Goal: Complete application form

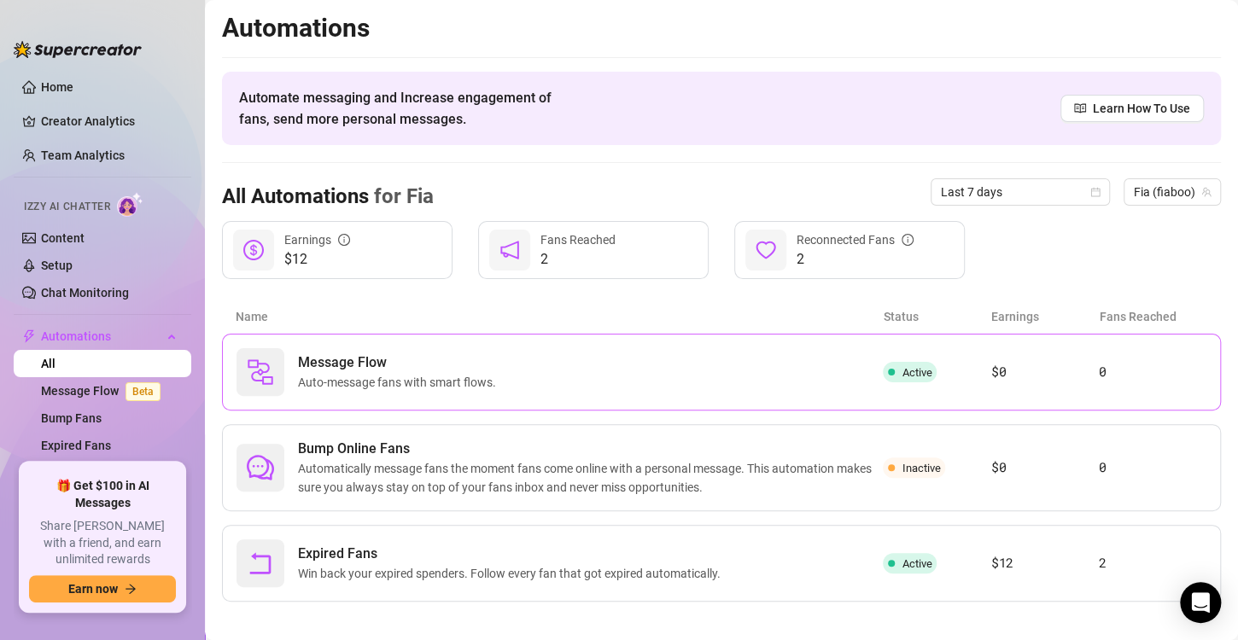
click at [624, 358] on div "Message Flow Auto-message fans with smart flows." at bounding box center [560, 372] width 646 height 48
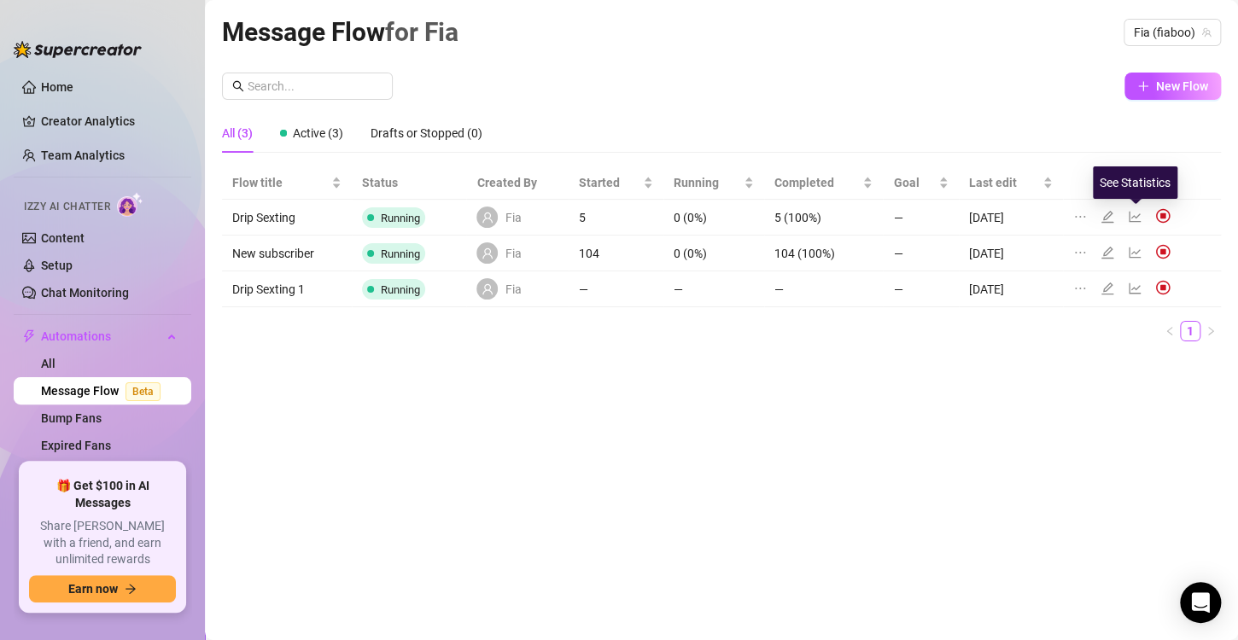
click at [1131, 217] on icon "line-chart" at bounding box center [1135, 216] width 12 height 11
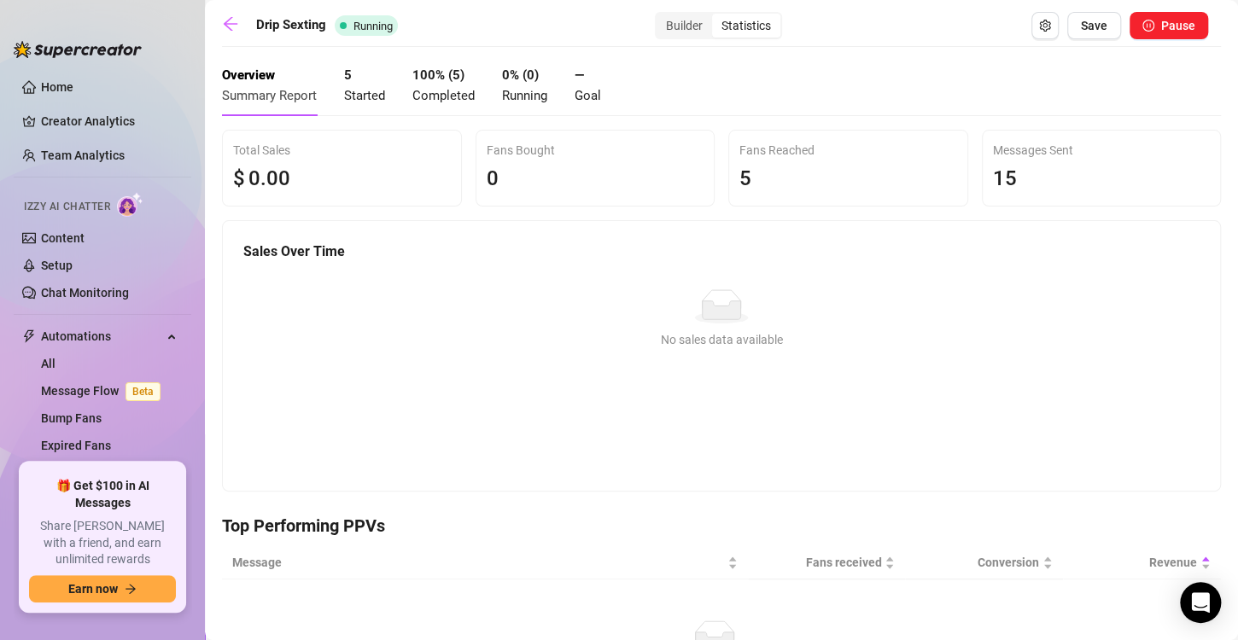
click at [447, 88] on span "Completed" at bounding box center [443, 95] width 62 height 15
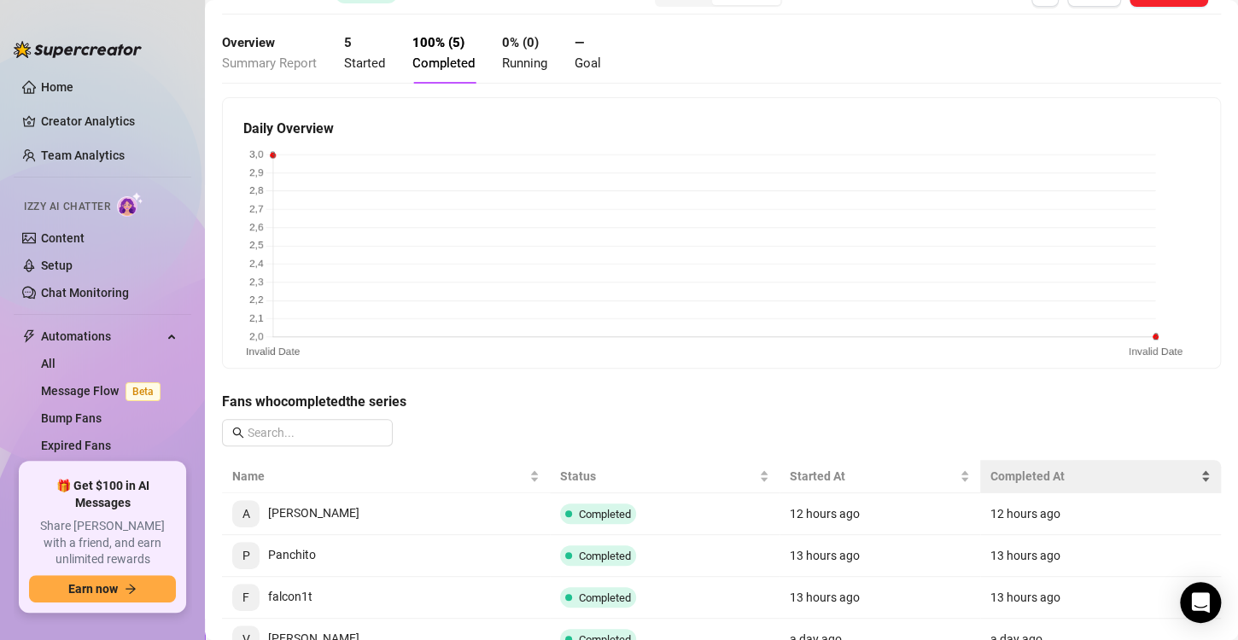
scroll to position [171, 0]
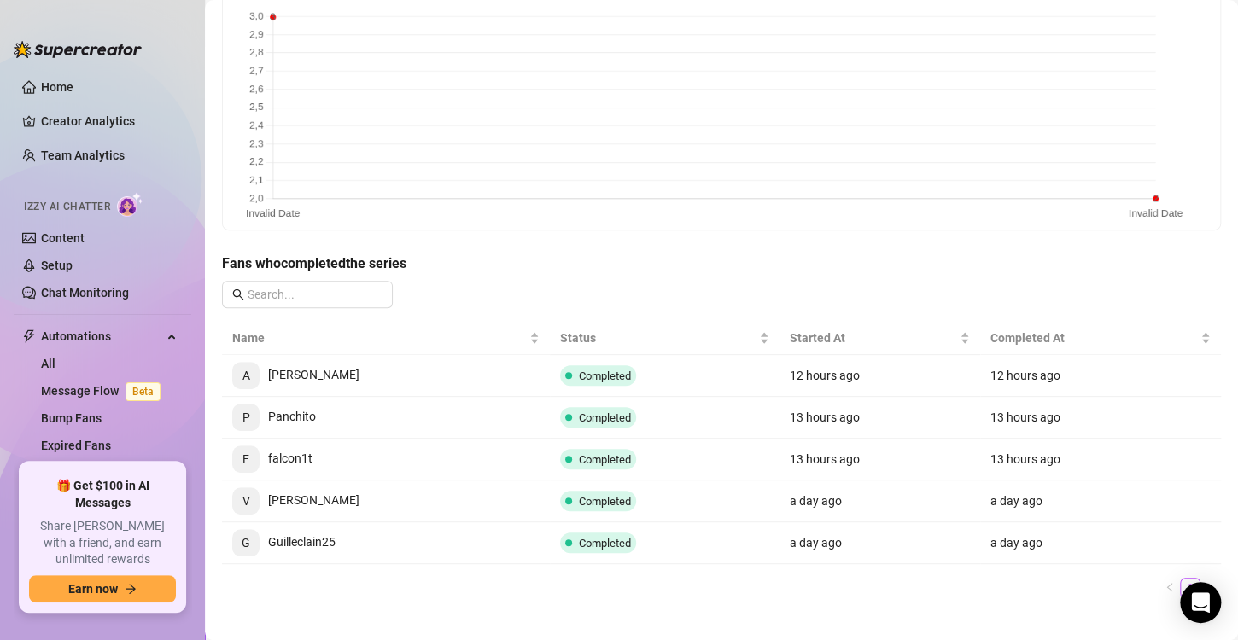
click at [653, 380] on td "Completed" at bounding box center [665, 376] width 230 height 42
click at [348, 377] on span "A amaury velazquez" at bounding box center [295, 375] width 127 height 14
click at [1142, 367] on td "12 hours ago" at bounding box center [1100, 376] width 241 height 42
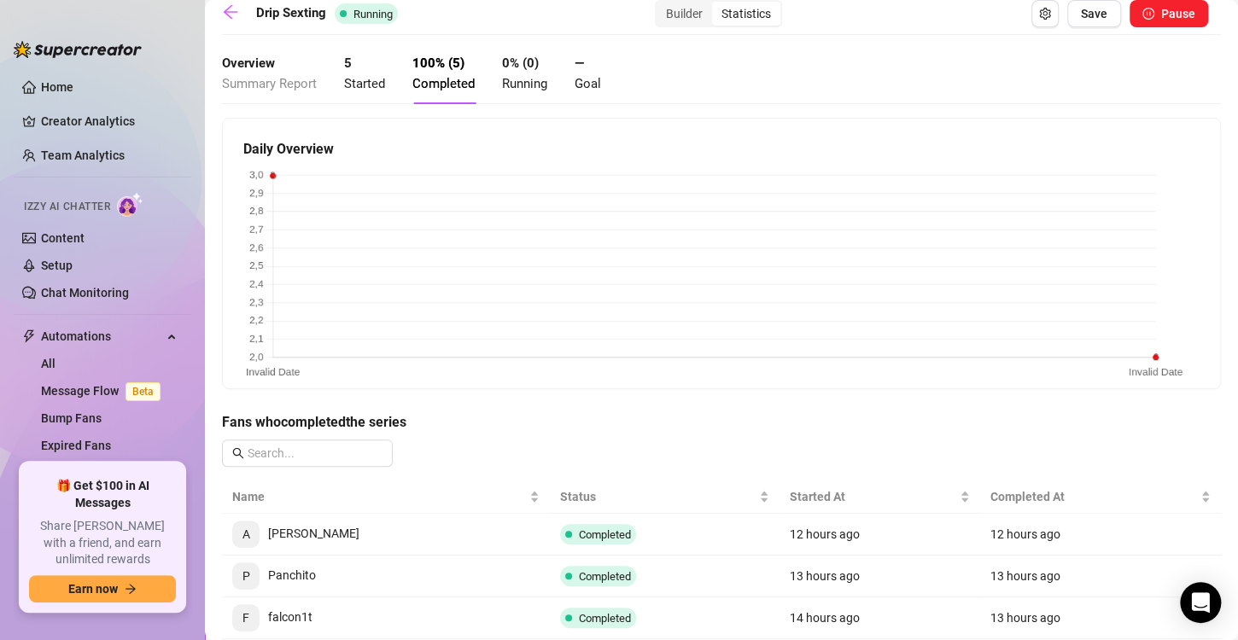
scroll to position [0, 0]
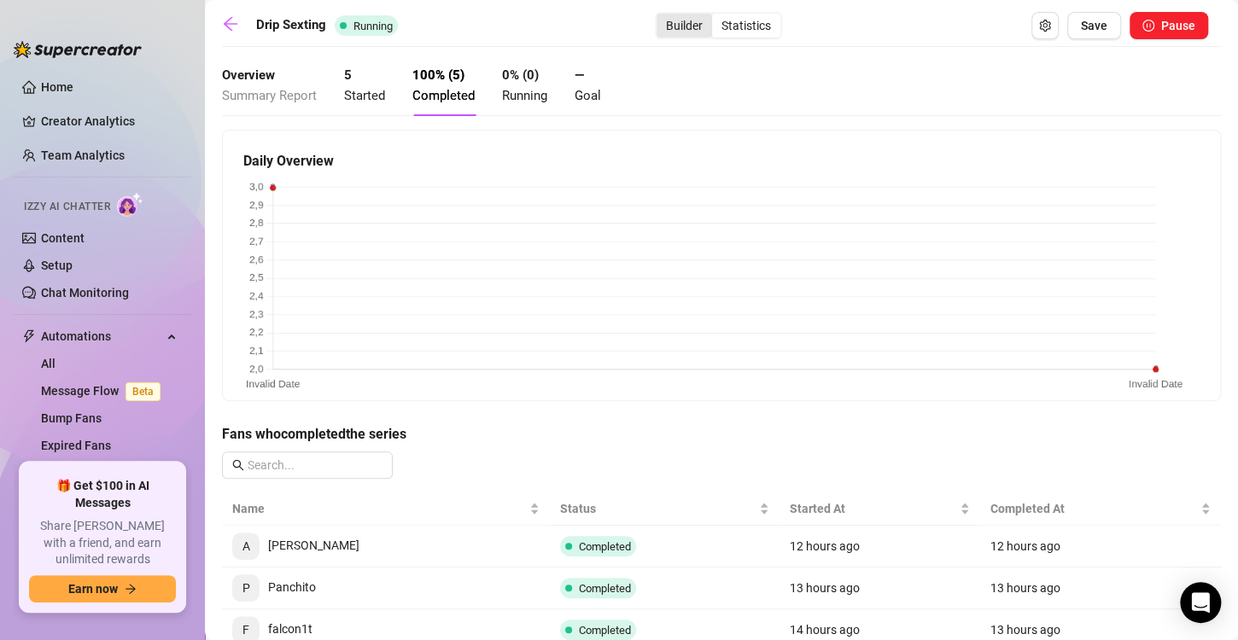
click at [679, 20] on div "Builder" at bounding box center [685, 26] width 56 height 24
click at [661, 16] on input "Builder" at bounding box center [661, 16] width 0 height 0
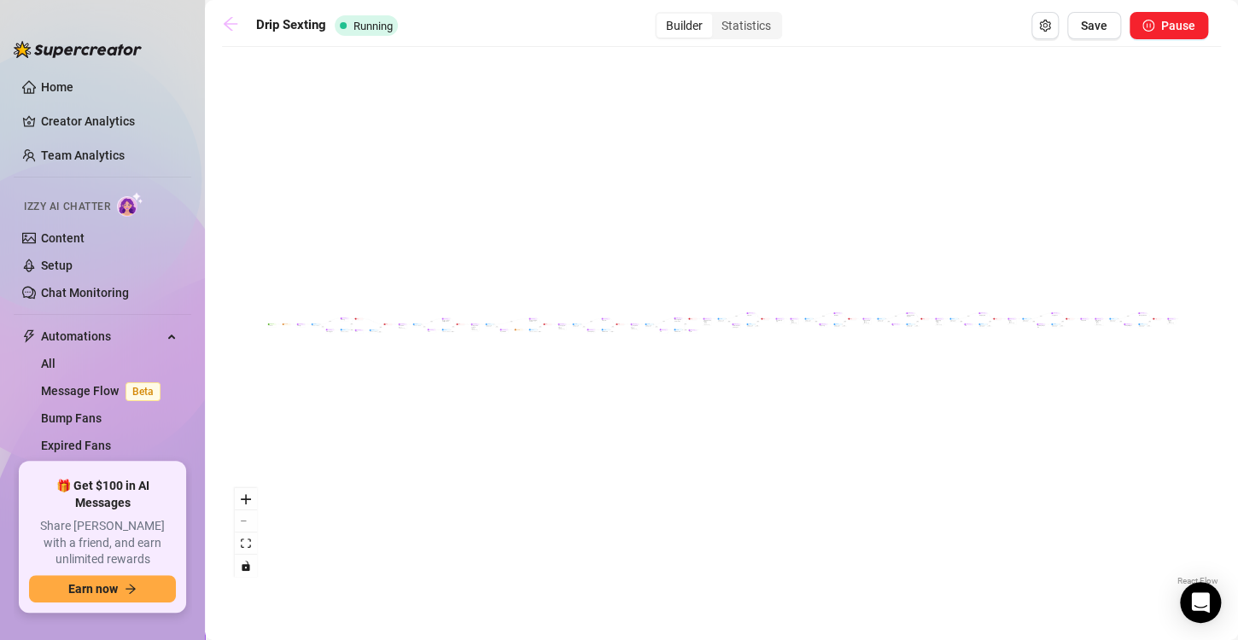
click at [237, 20] on icon "arrow-left" at bounding box center [230, 23] width 17 height 17
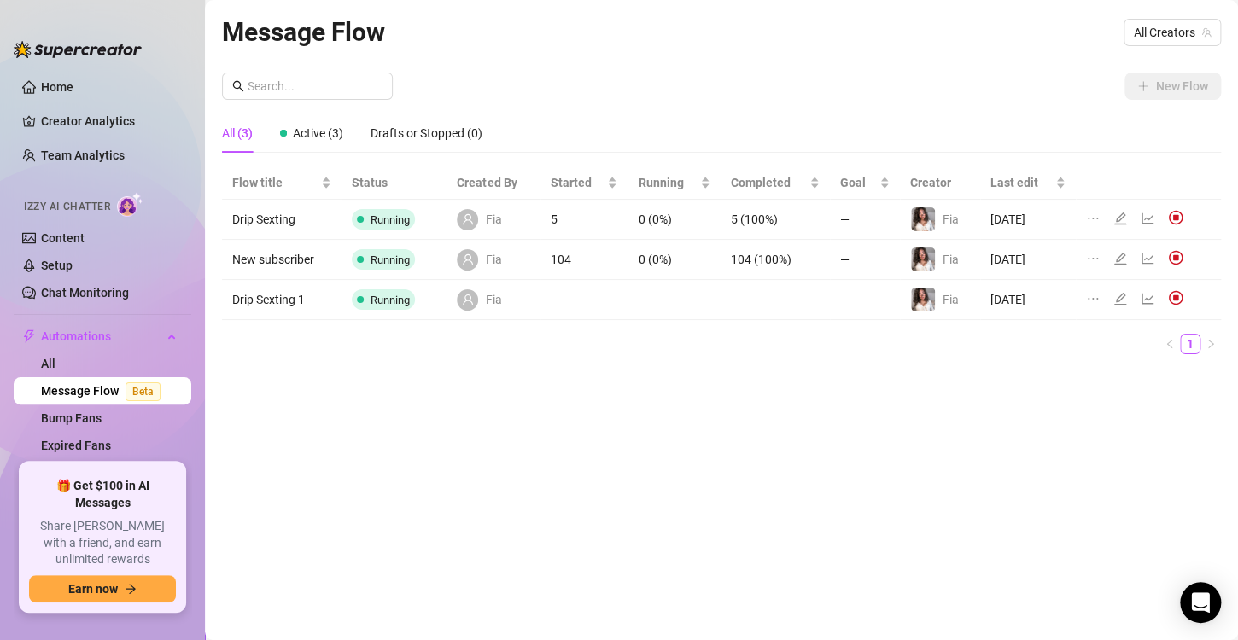
click at [129, 71] on ul "Home Creator Analytics Team Analytics Izzy AI Chatter Content Setup Chat Monito…" at bounding box center [103, 261] width 178 height 389
click at [73, 81] on link "Home" at bounding box center [57, 87] width 32 height 14
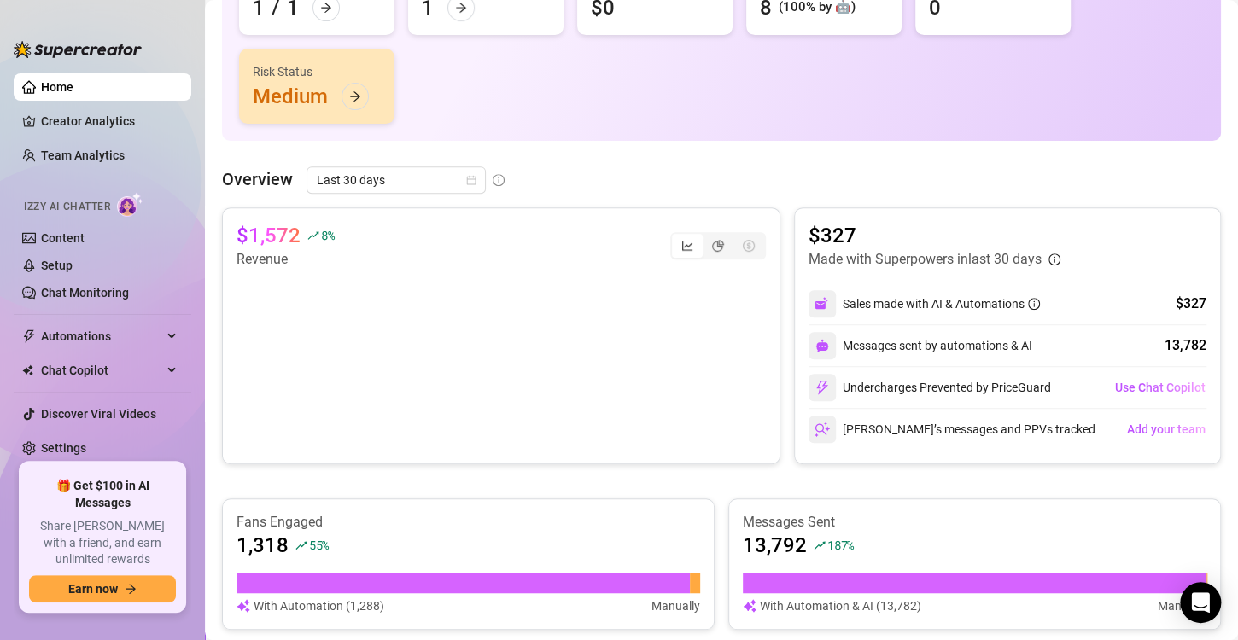
scroll to position [256, 0]
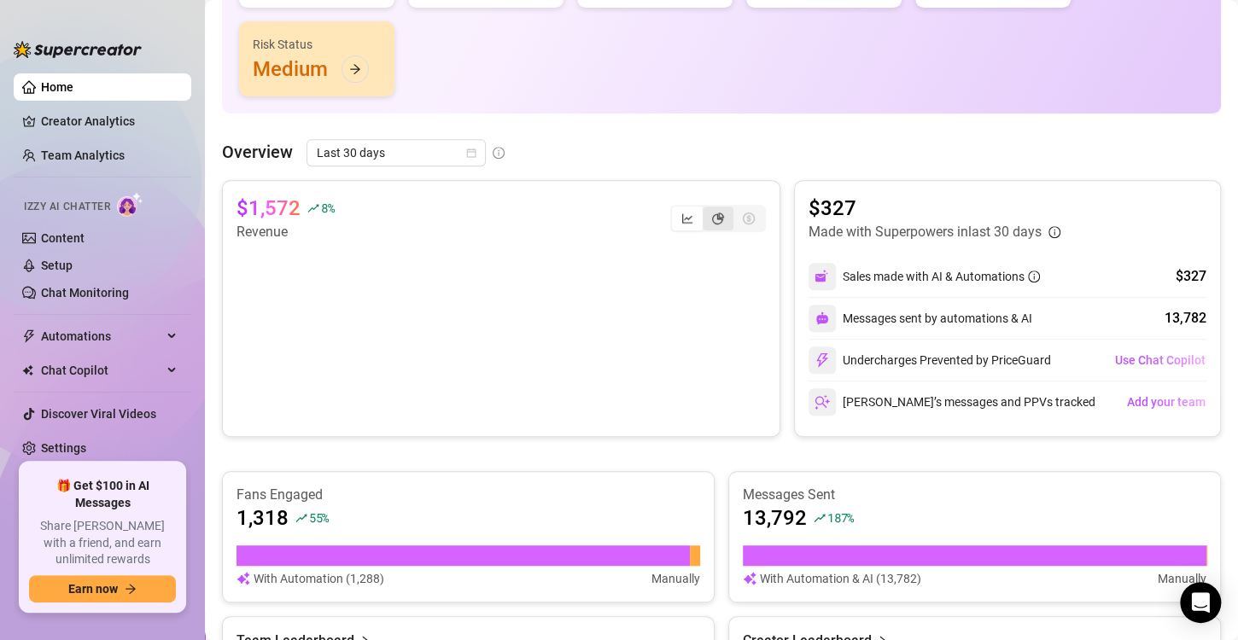
click at [703, 211] on div "segmented control" at bounding box center [718, 219] width 31 height 24
click at [707, 209] on input "segmented control" at bounding box center [707, 209] width 0 height 0
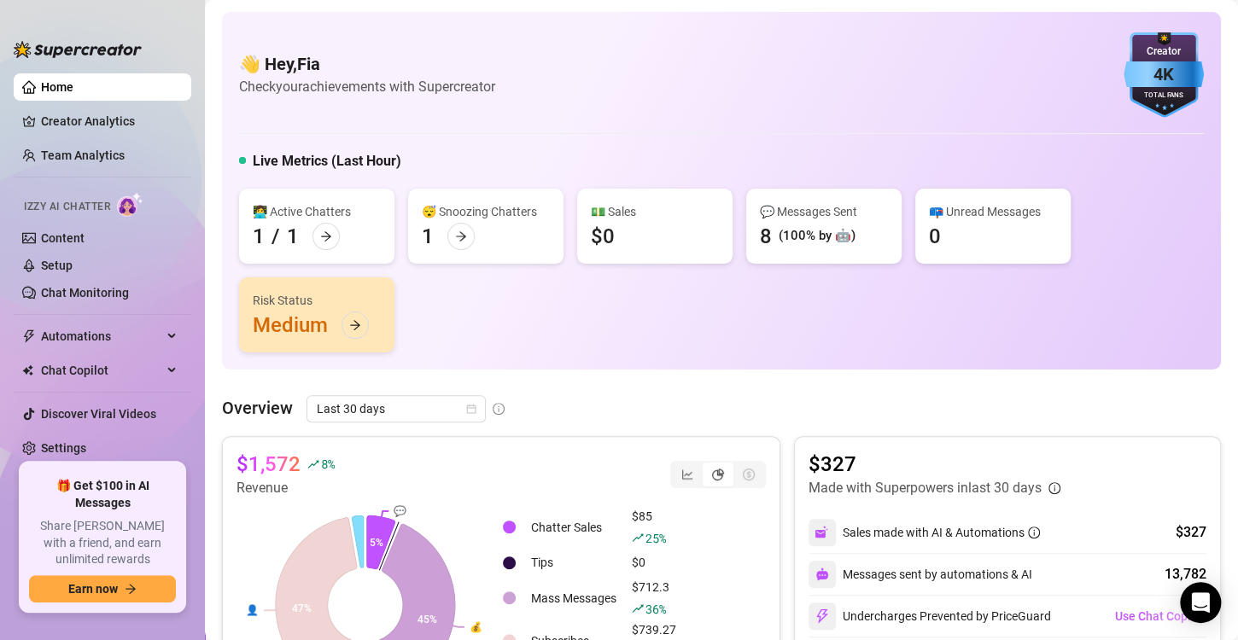
scroll to position [0, 0]
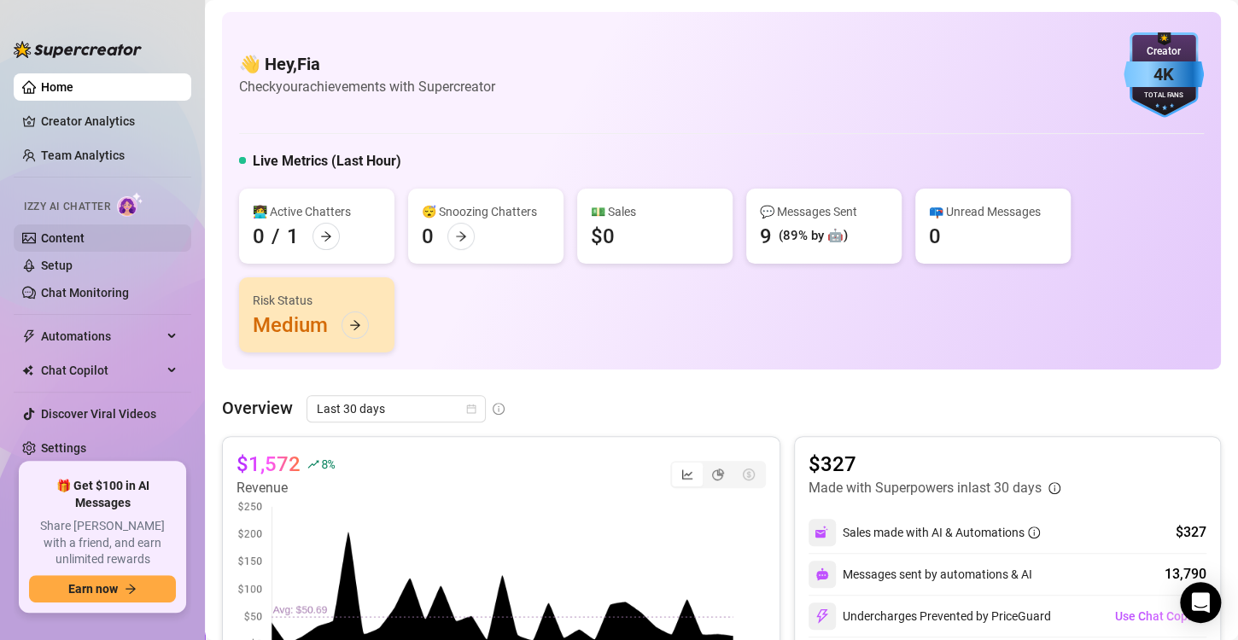
click at [85, 245] on link "Content" at bounding box center [63, 238] width 44 height 14
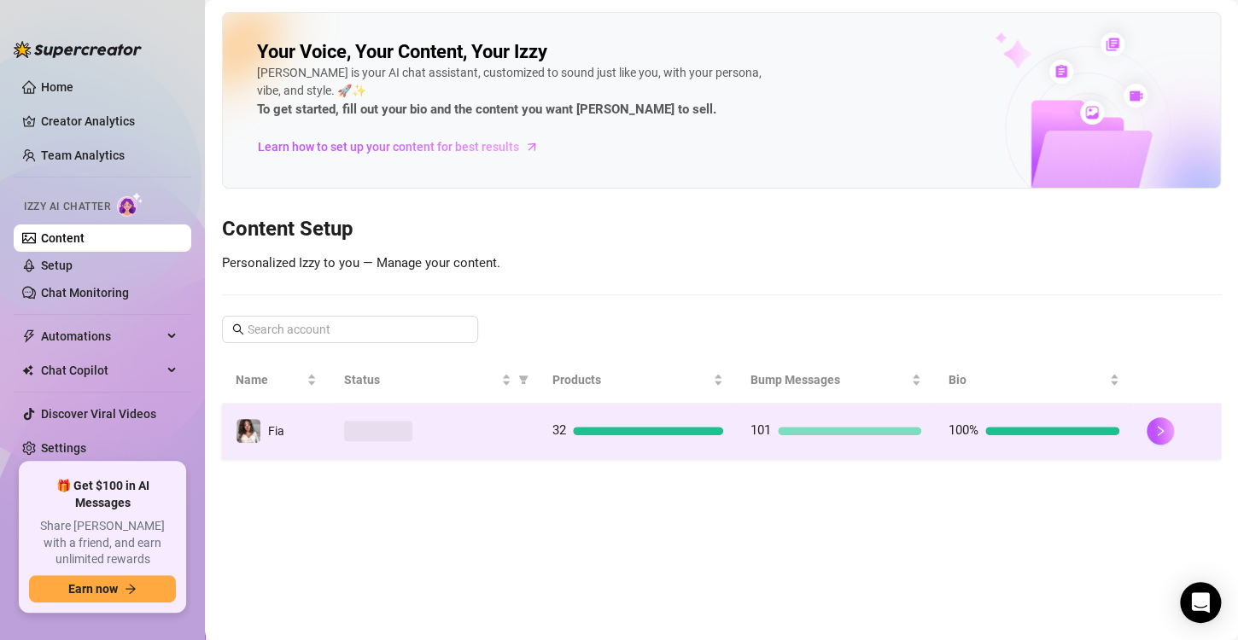
click at [1176, 429] on div at bounding box center [1177, 431] width 61 height 27
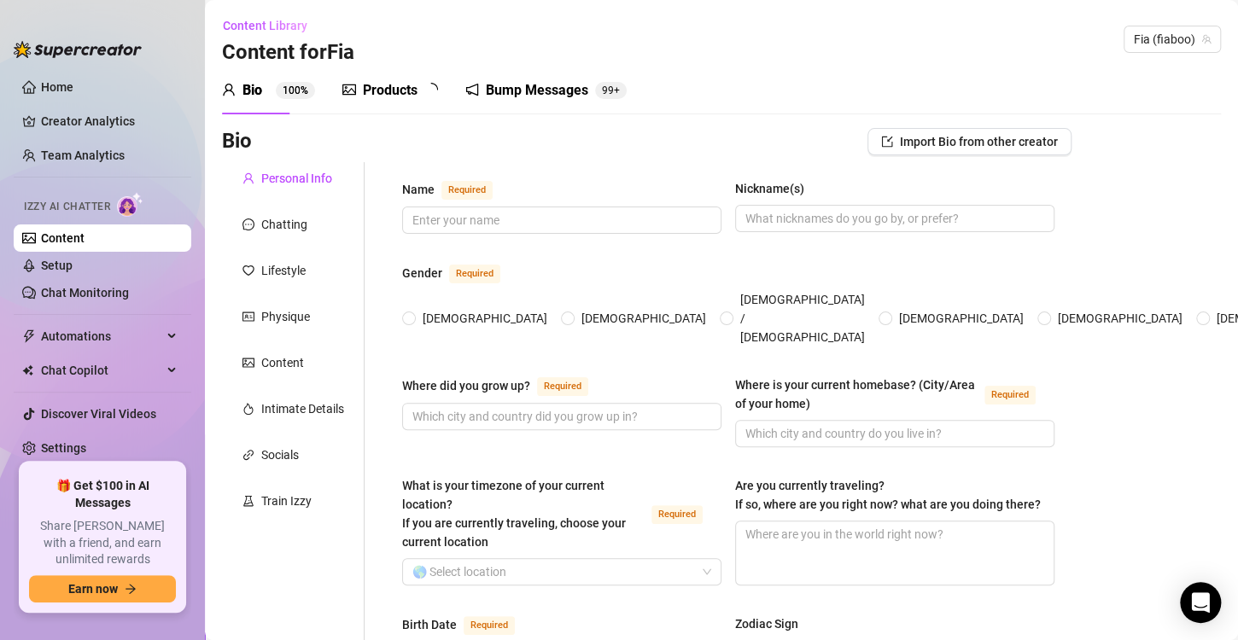
type input "Fia Day"
type input "Fia Boo"
type input "[GEOGRAPHIC_DATA]"
type textarea "No"
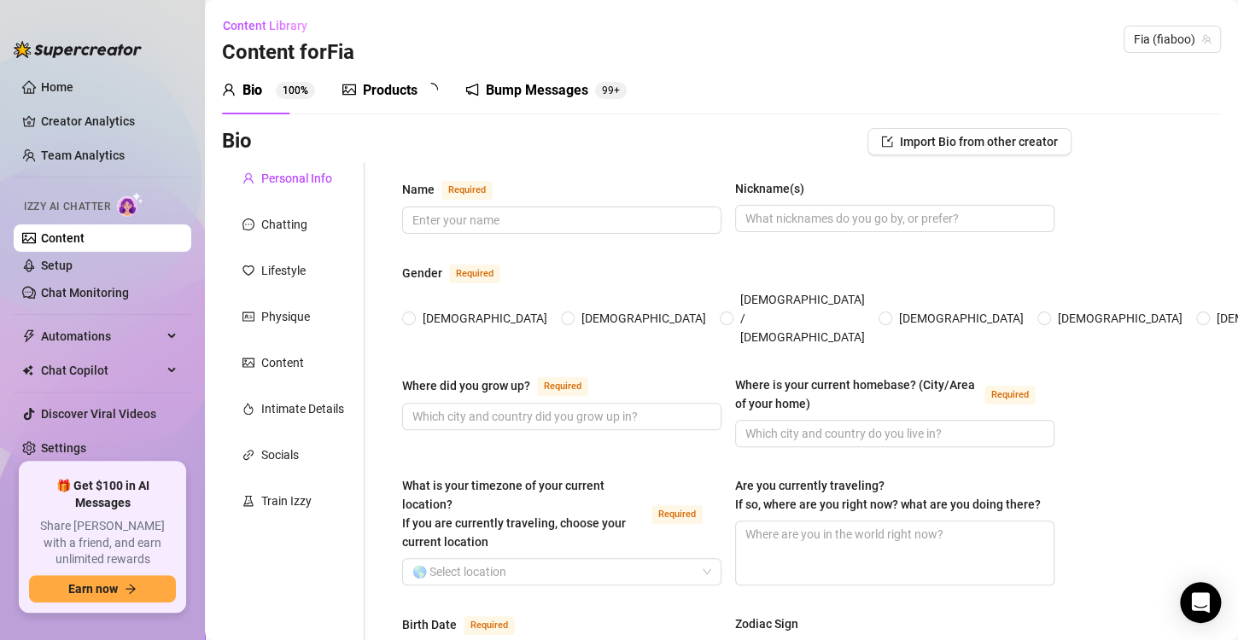
type input "[DEMOGRAPHIC_DATA]"
type input "single"
type input "1"
type input "0"
type input "1 cat"
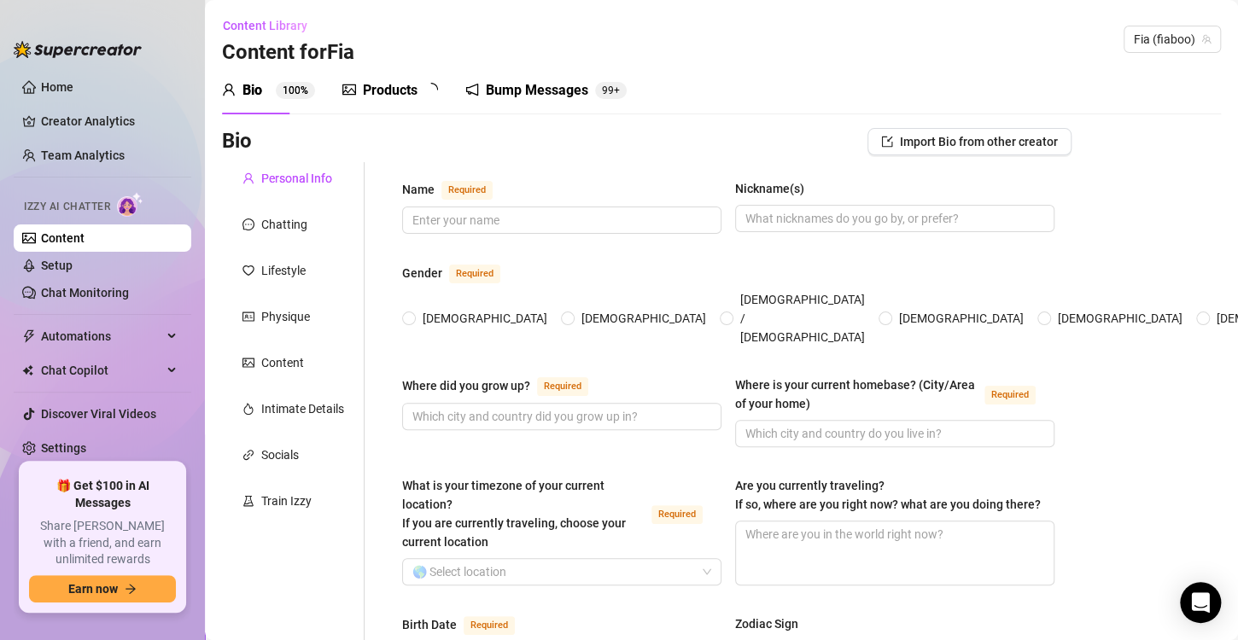
type input "Interpreter"
type input "waitress"
type input "Im an interpreter"
type input "none"
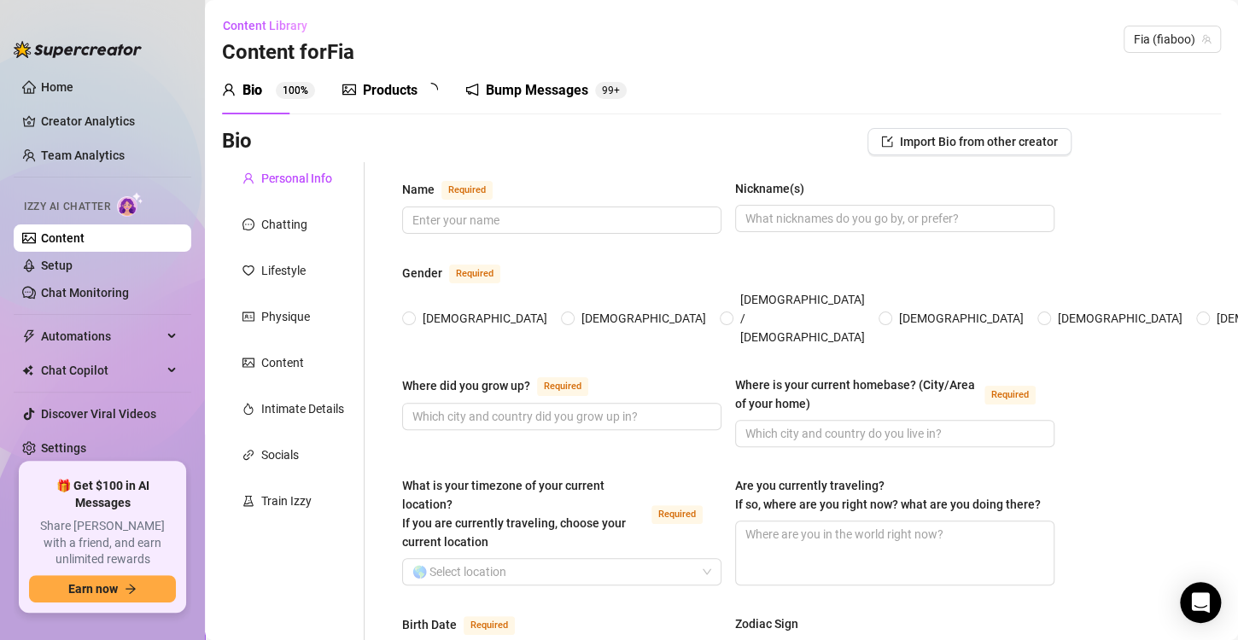
type textarea "I would love to open an animal shelter"
type textarea "Once I was on a summer camp and me and my friends that were staying in the same…"
type textarea "I dont like the taste of peanut butter. I can speak some languages. I like rock…"
type textarea "Im [DEMOGRAPHIC_DATA] and I was born in [DEMOGRAPHIC_DATA]. Im not interested i…"
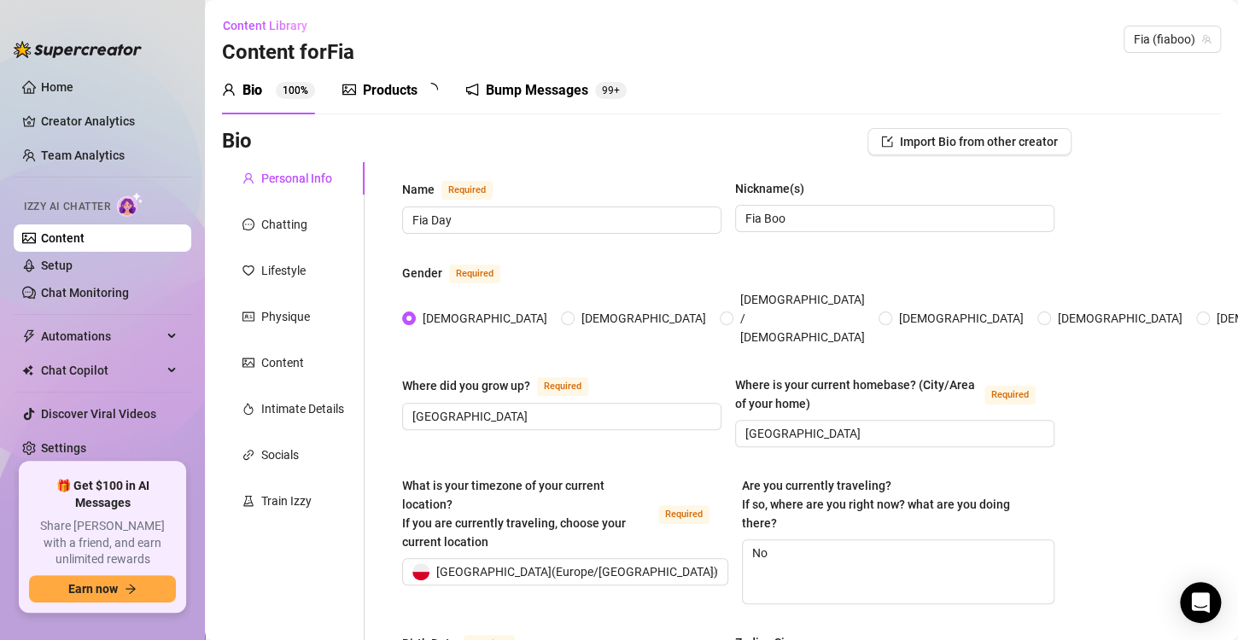
radio input "true"
type input "[DATE]"
click at [390, 103] on div "Products 3 2" at bounding box center [396, 91] width 108 height 48
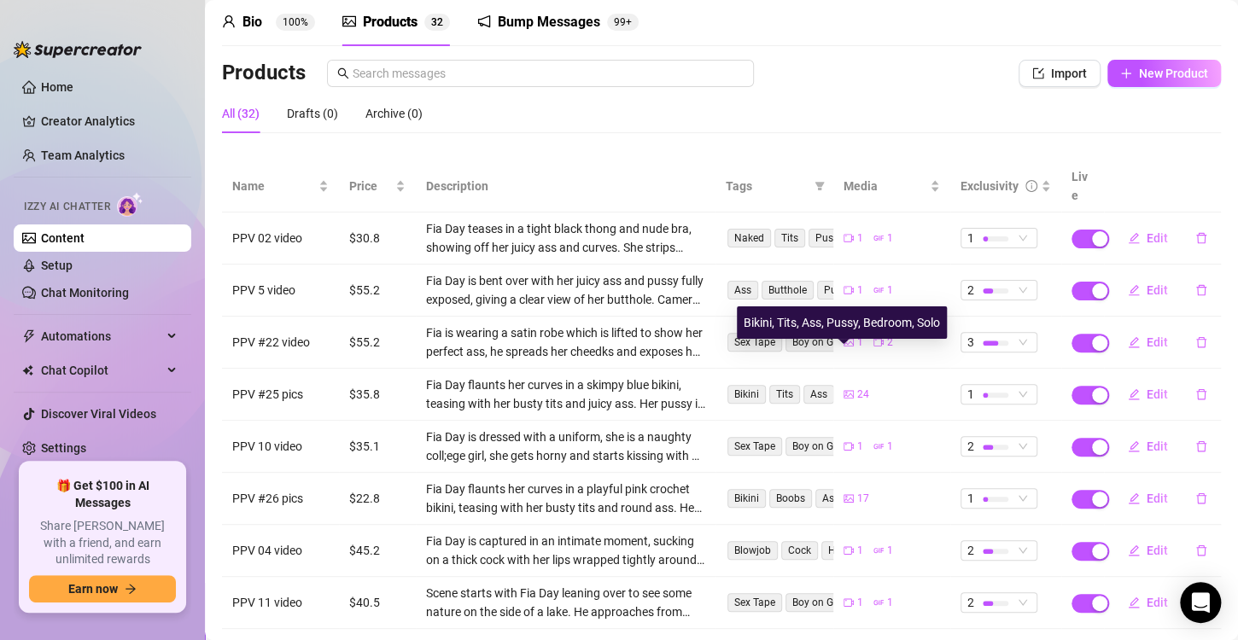
scroll to position [154, 0]
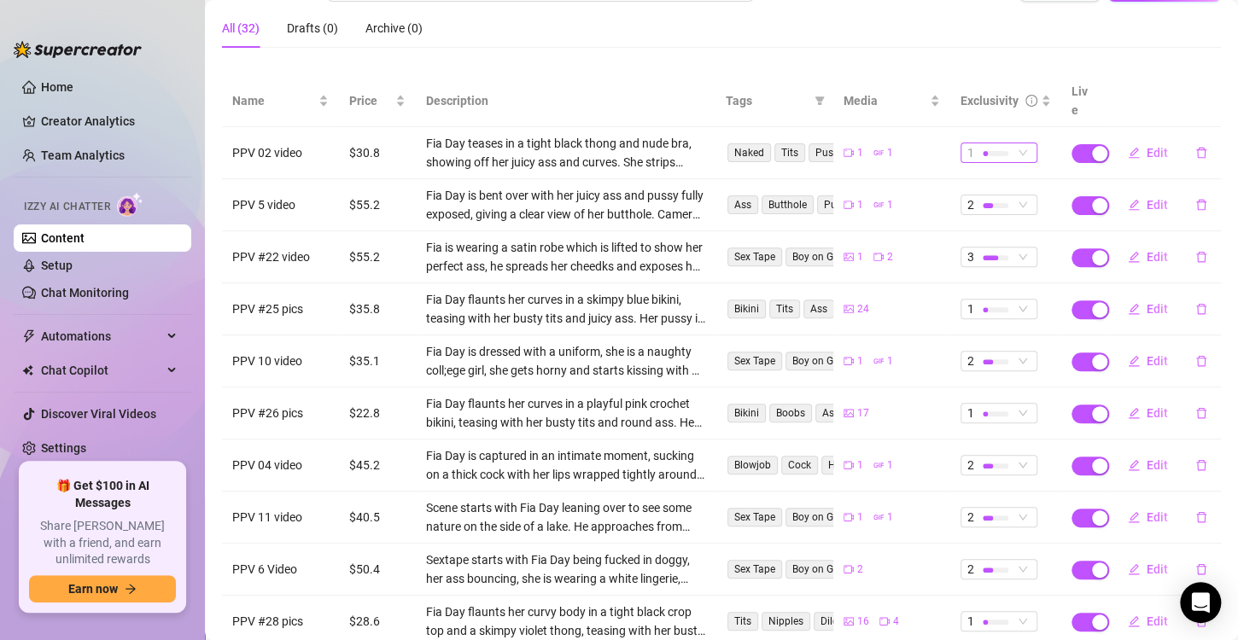
click at [983, 151] on div at bounding box center [985, 153] width 5 height 5
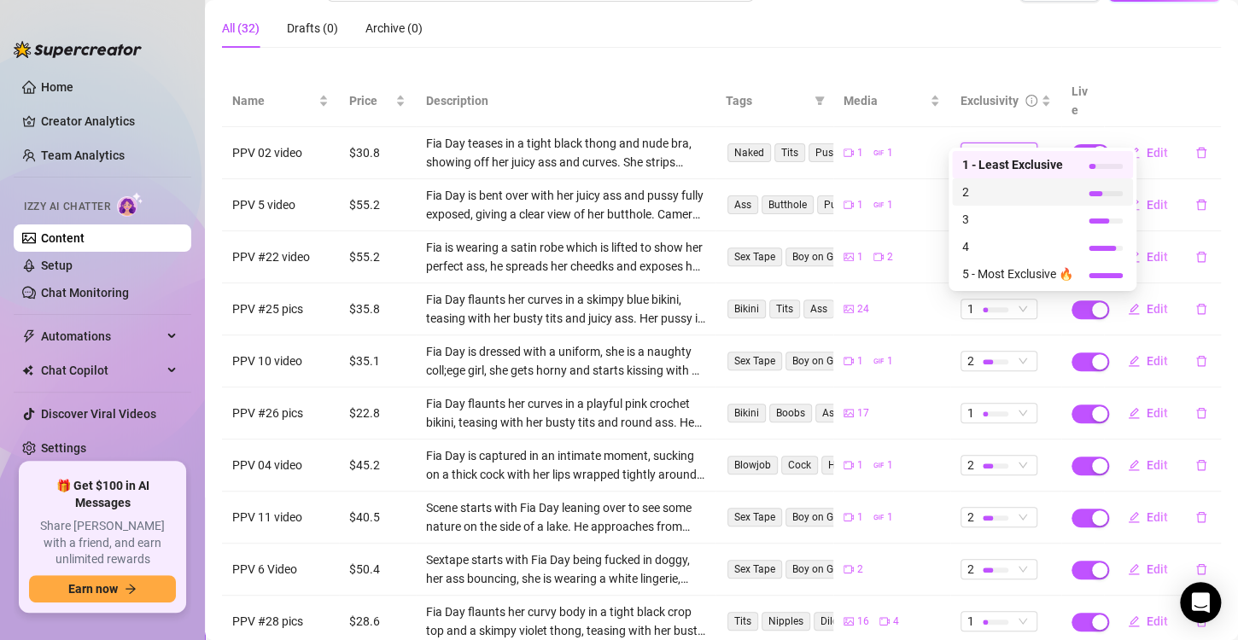
click at [980, 198] on span "2" at bounding box center [1017, 192] width 111 height 19
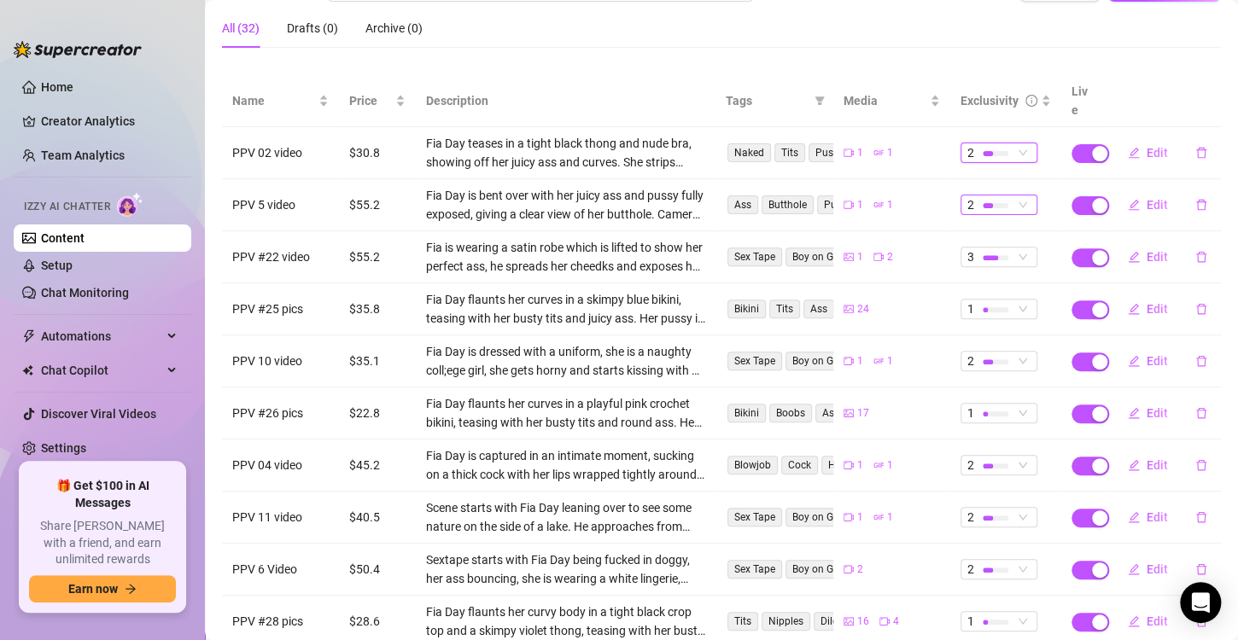
click at [983, 203] on div at bounding box center [988, 205] width 10 height 5
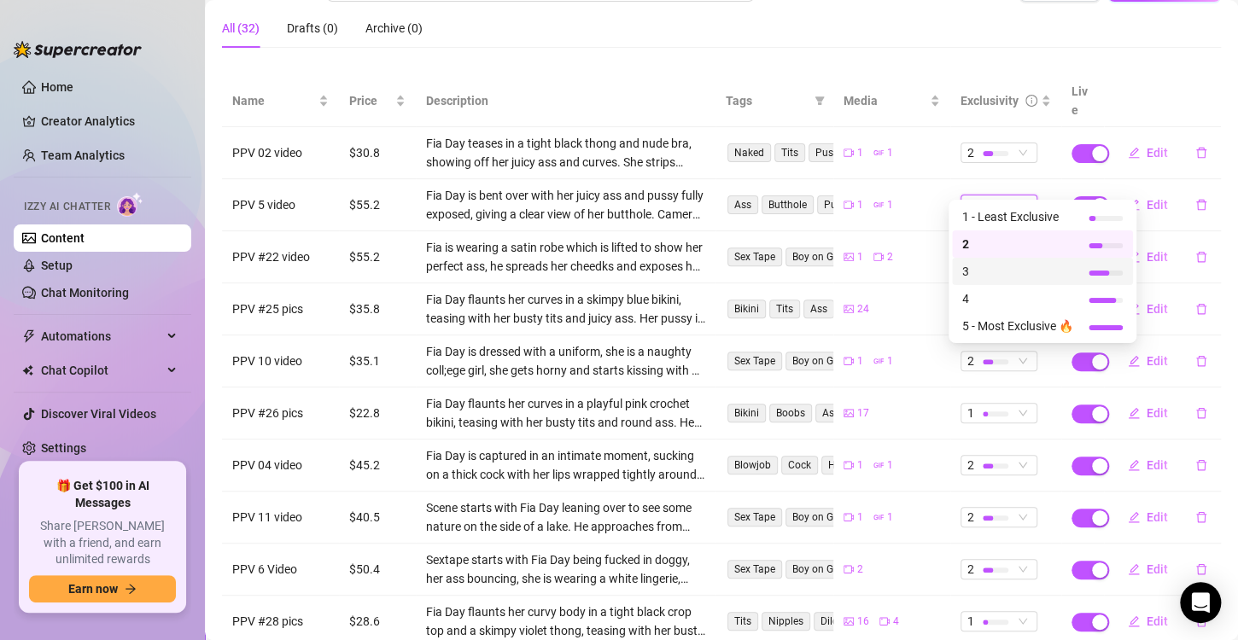
click at [993, 268] on span "3" at bounding box center [1017, 271] width 111 height 19
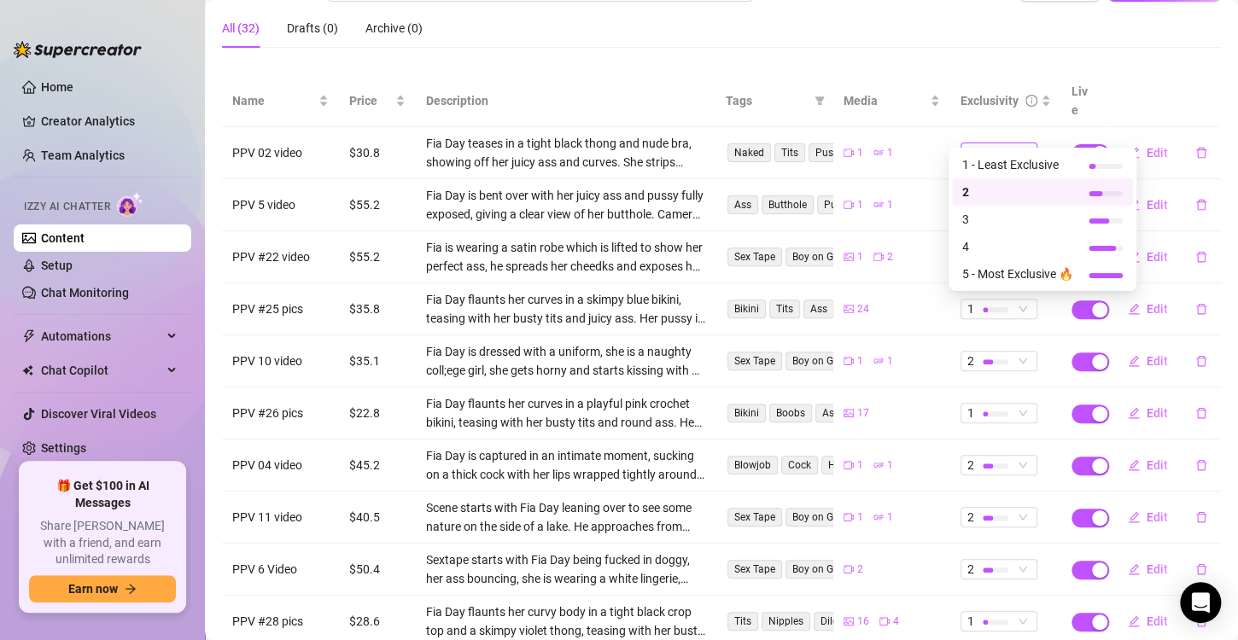
click at [1017, 143] on span "2" at bounding box center [998, 152] width 63 height 19
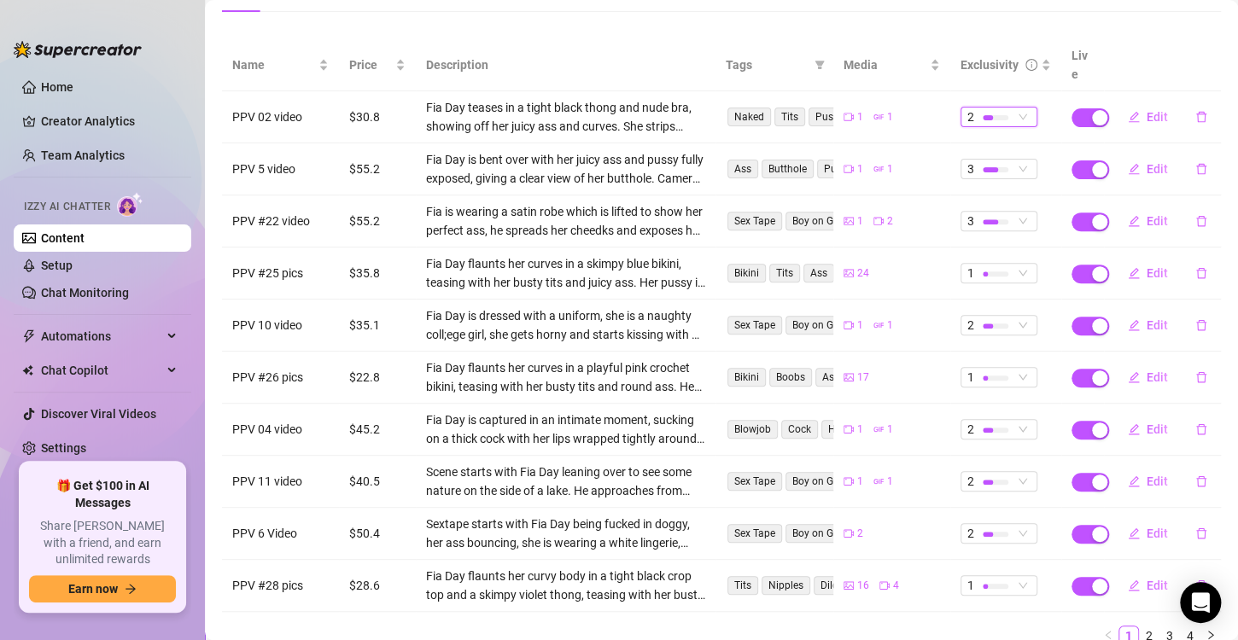
scroll to position [239, 0]
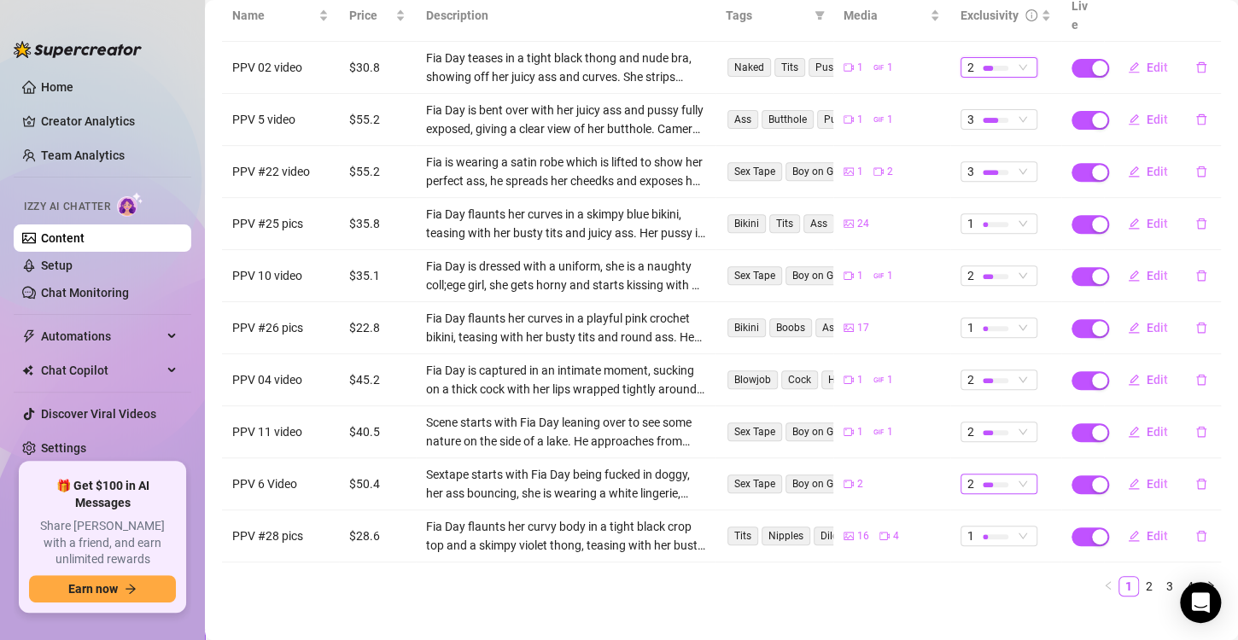
click at [1010, 475] on span "2" at bounding box center [998, 484] width 63 height 19
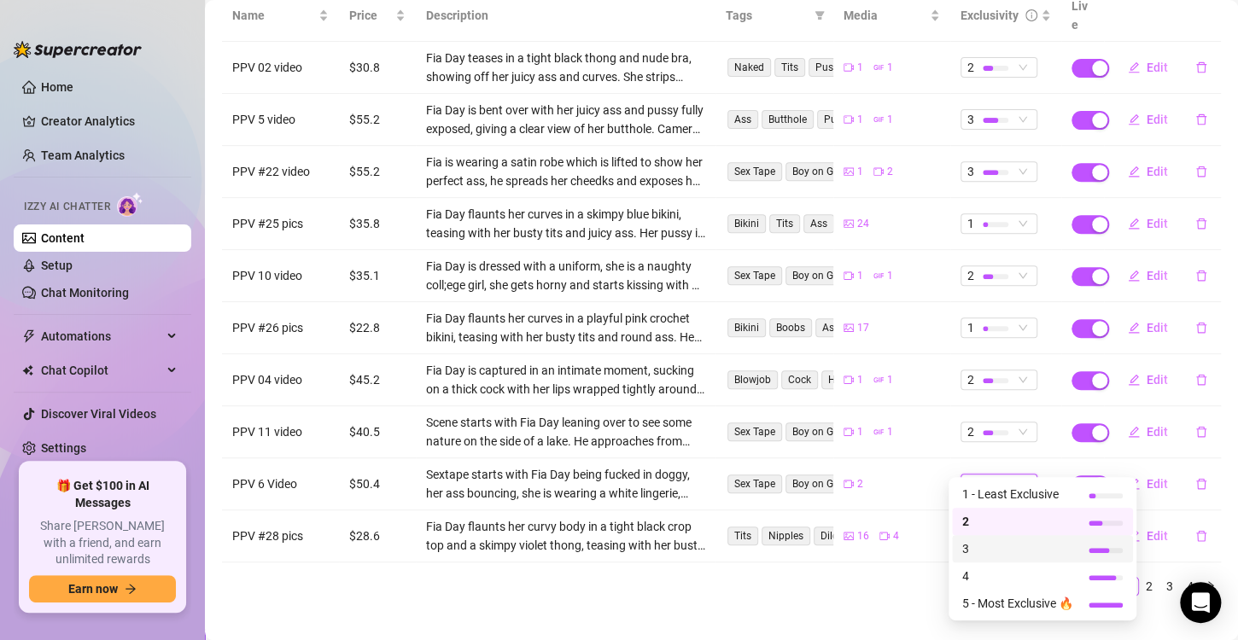
click at [1014, 546] on span "3" at bounding box center [1017, 549] width 111 height 19
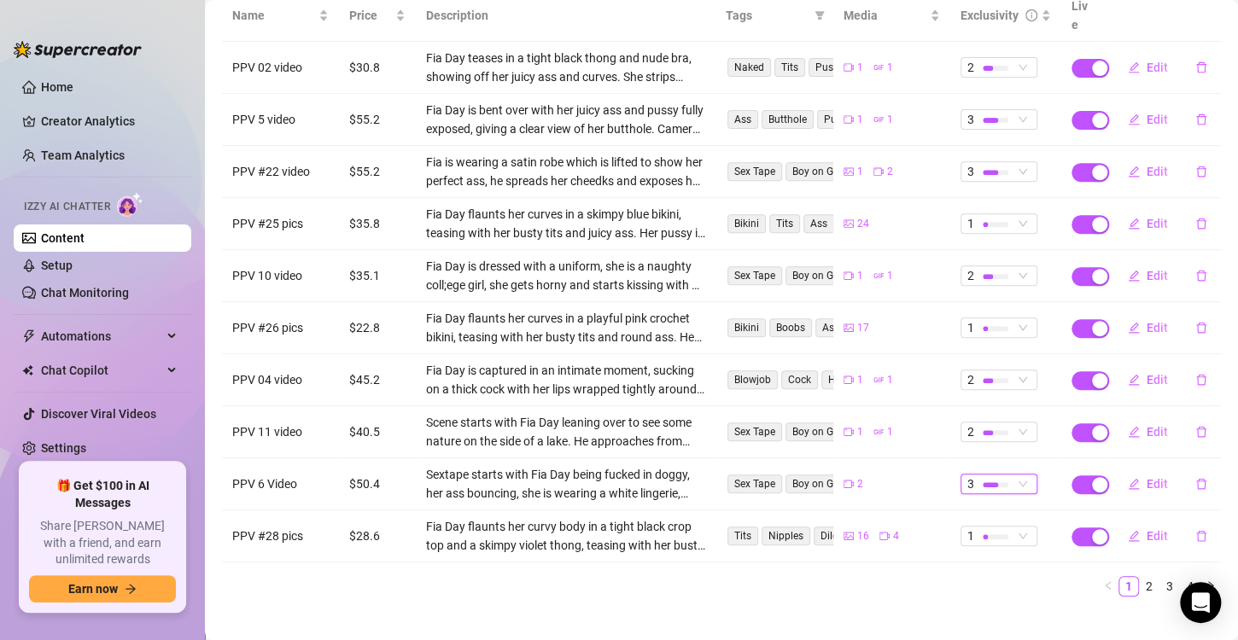
click at [967, 475] on span "3" at bounding box center [970, 484] width 7 height 19
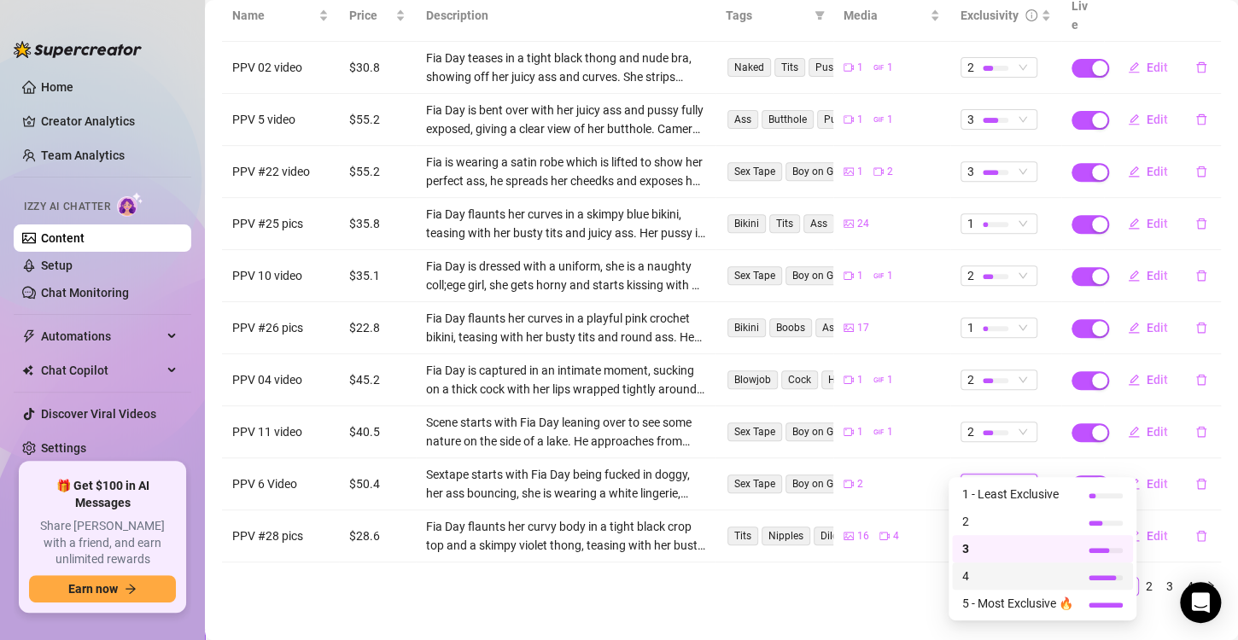
click at [966, 571] on span "4" at bounding box center [1017, 576] width 111 height 19
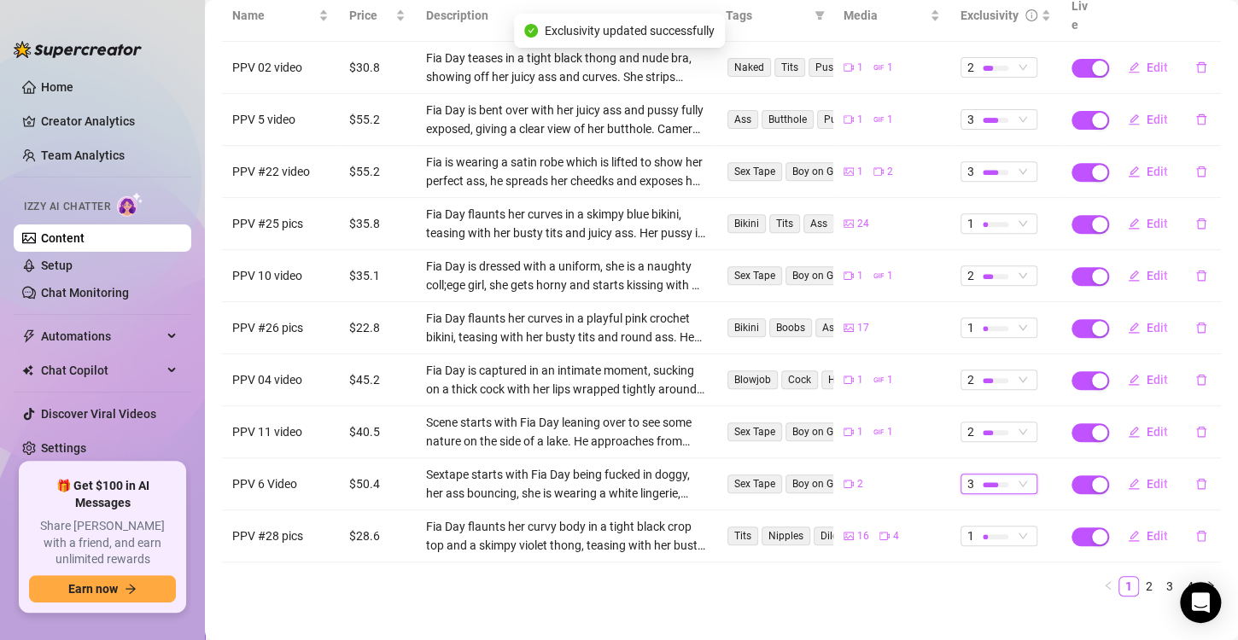
scroll to position [68, 0]
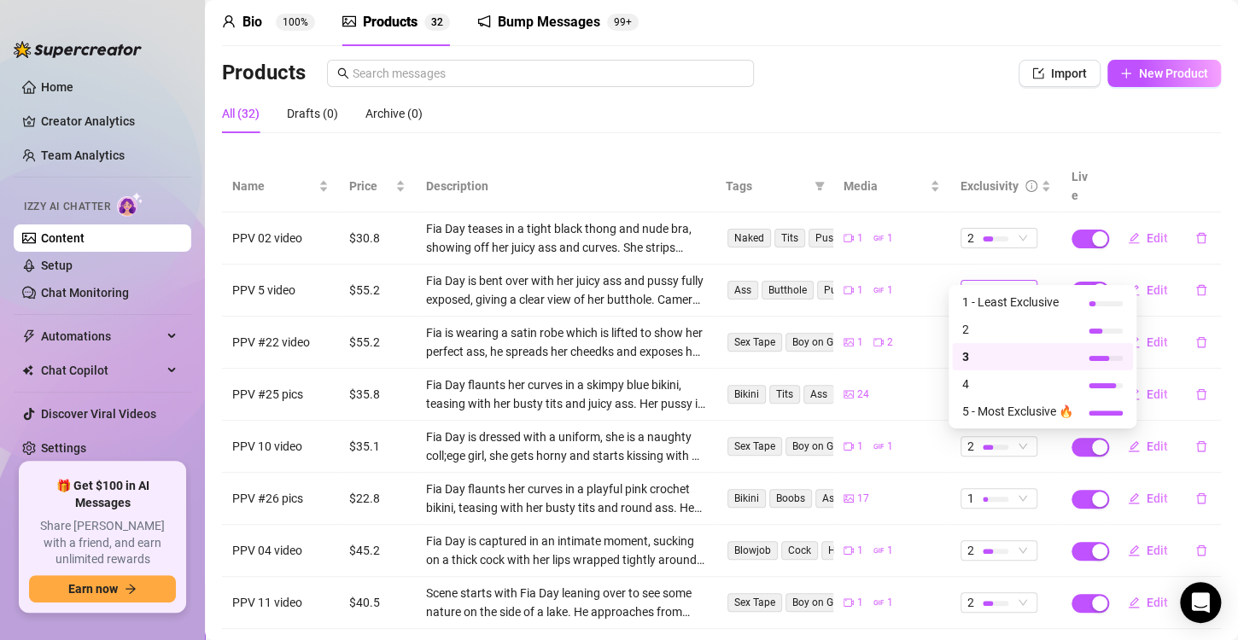
click at [991, 283] on div at bounding box center [996, 291] width 26 height 16
click at [979, 384] on span "4" at bounding box center [1017, 384] width 111 height 19
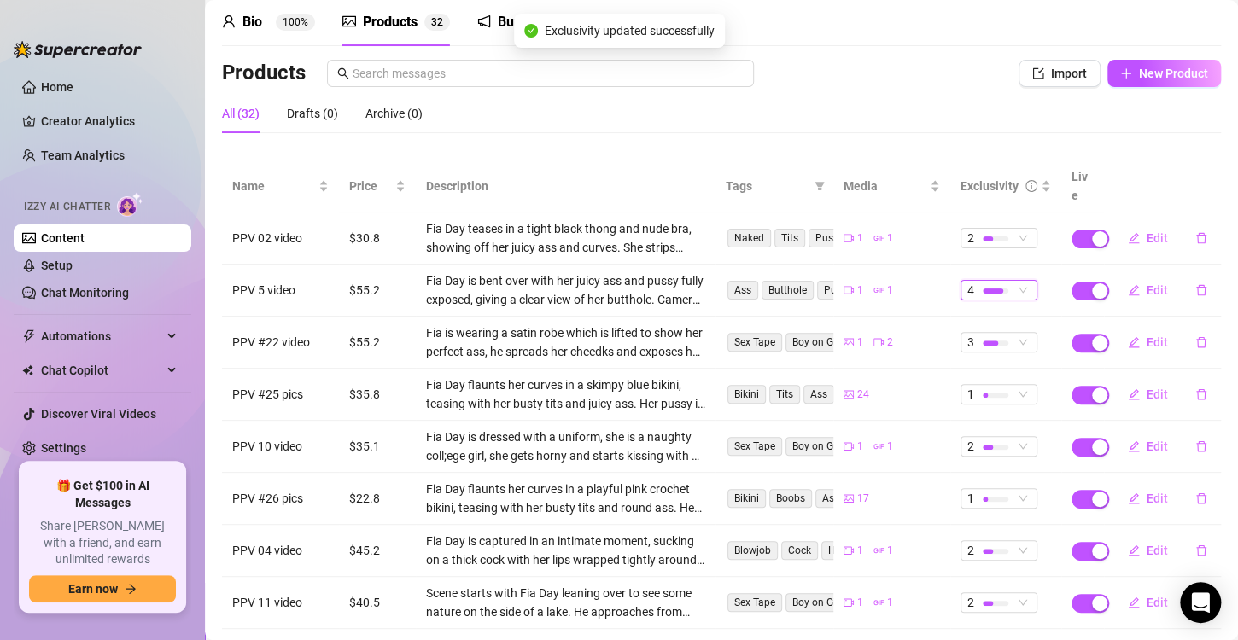
scroll to position [239, 0]
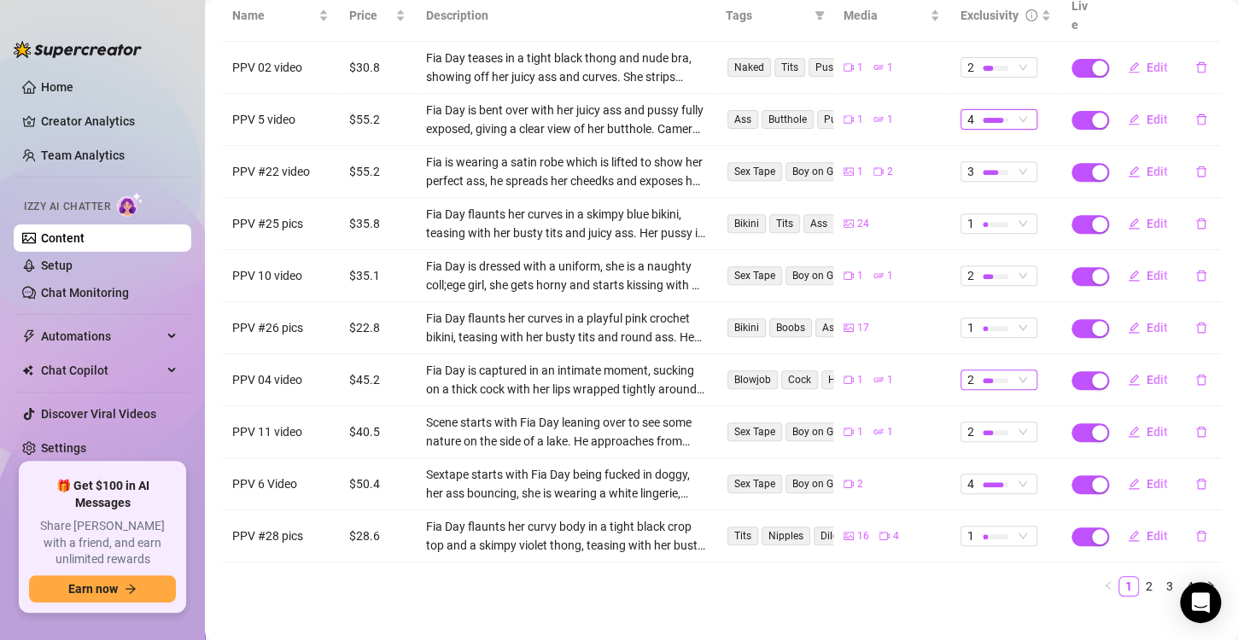
click at [983, 372] on div at bounding box center [996, 380] width 26 height 16
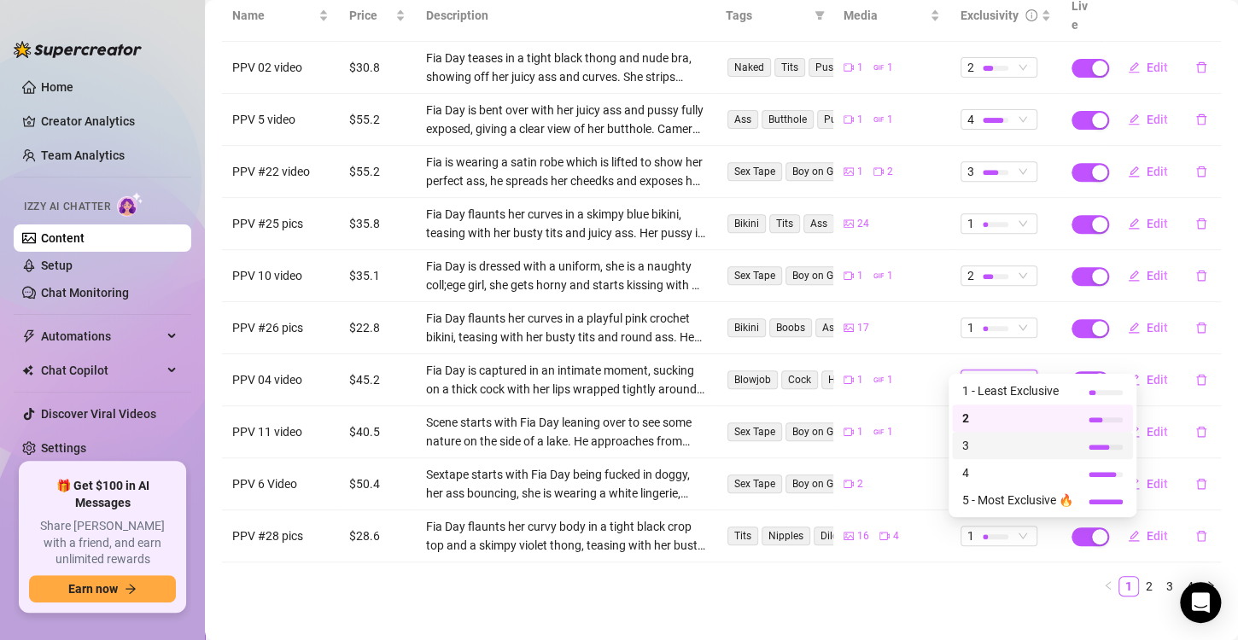
click at [983, 444] on span "3" at bounding box center [1017, 445] width 111 height 19
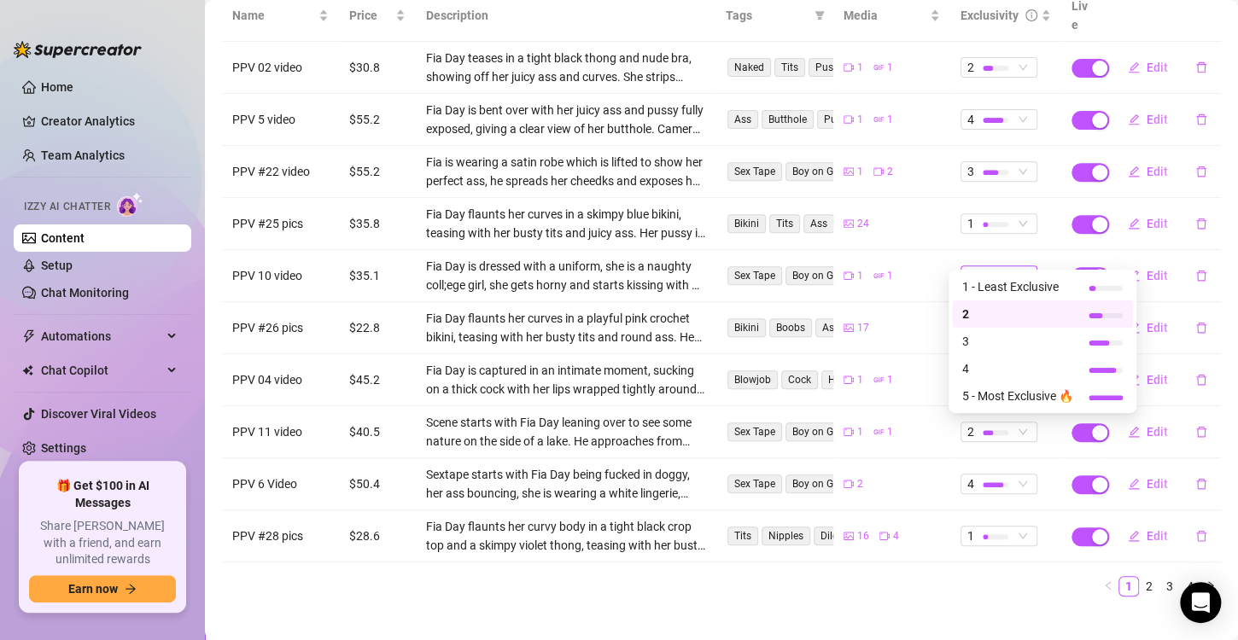
click at [986, 268] on div at bounding box center [996, 276] width 26 height 16
click at [997, 336] on span "3" at bounding box center [1017, 341] width 111 height 19
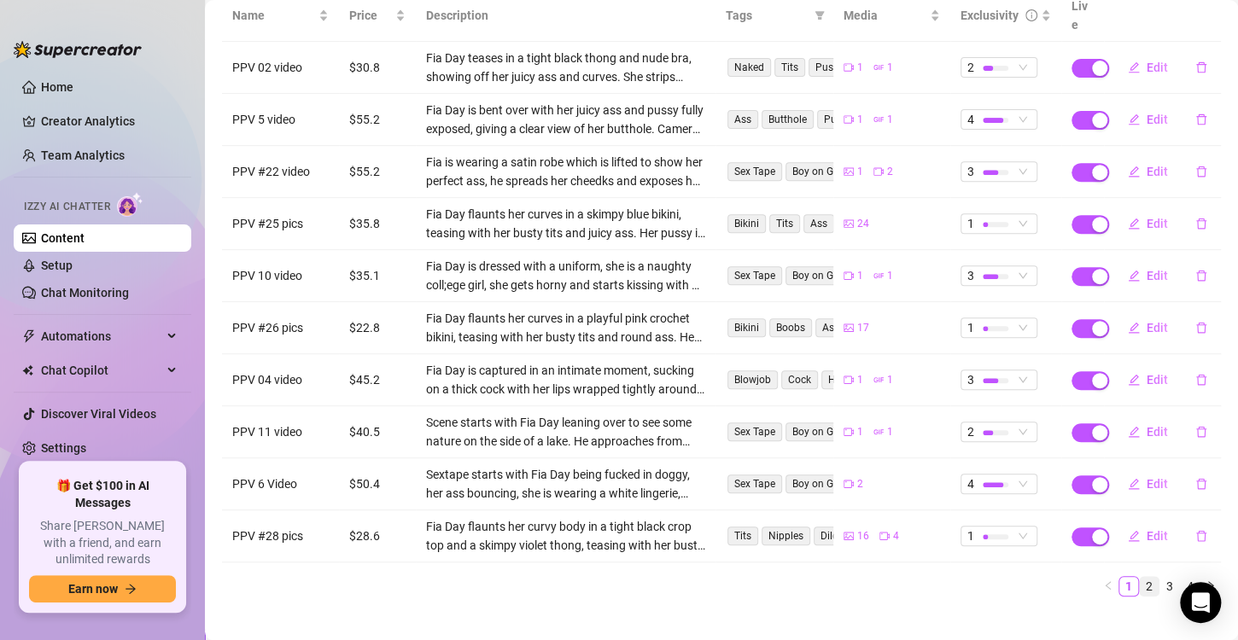
click at [1140, 577] on link "2" at bounding box center [1149, 586] width 19 height 19
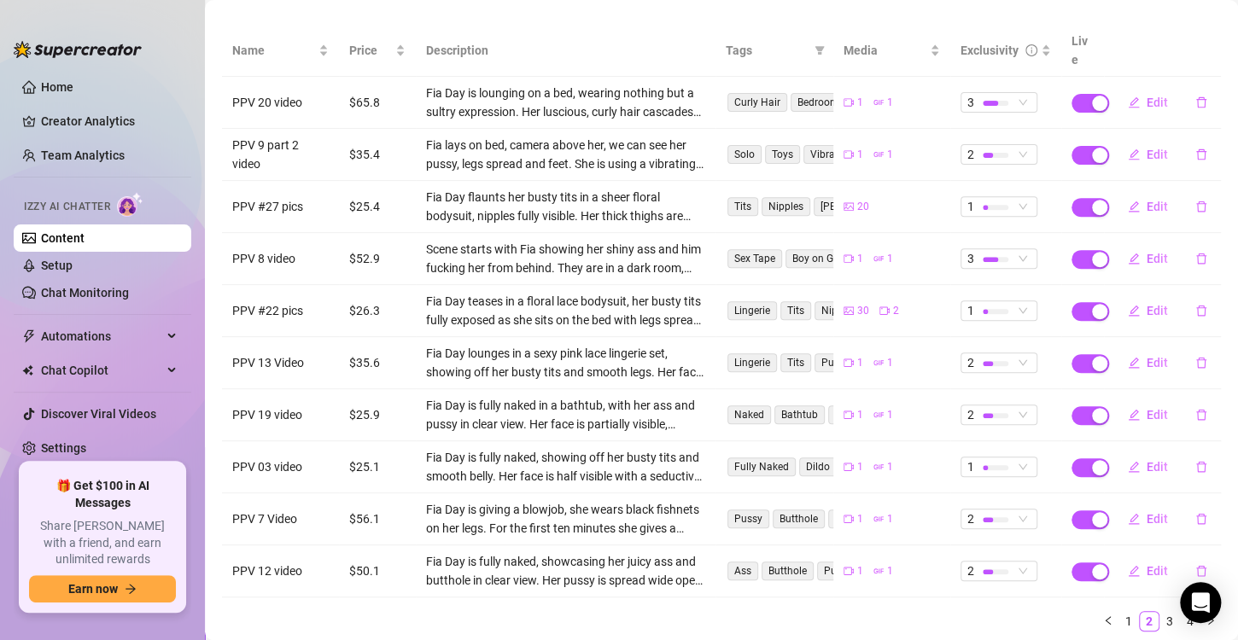
scroll to position [68, 0]
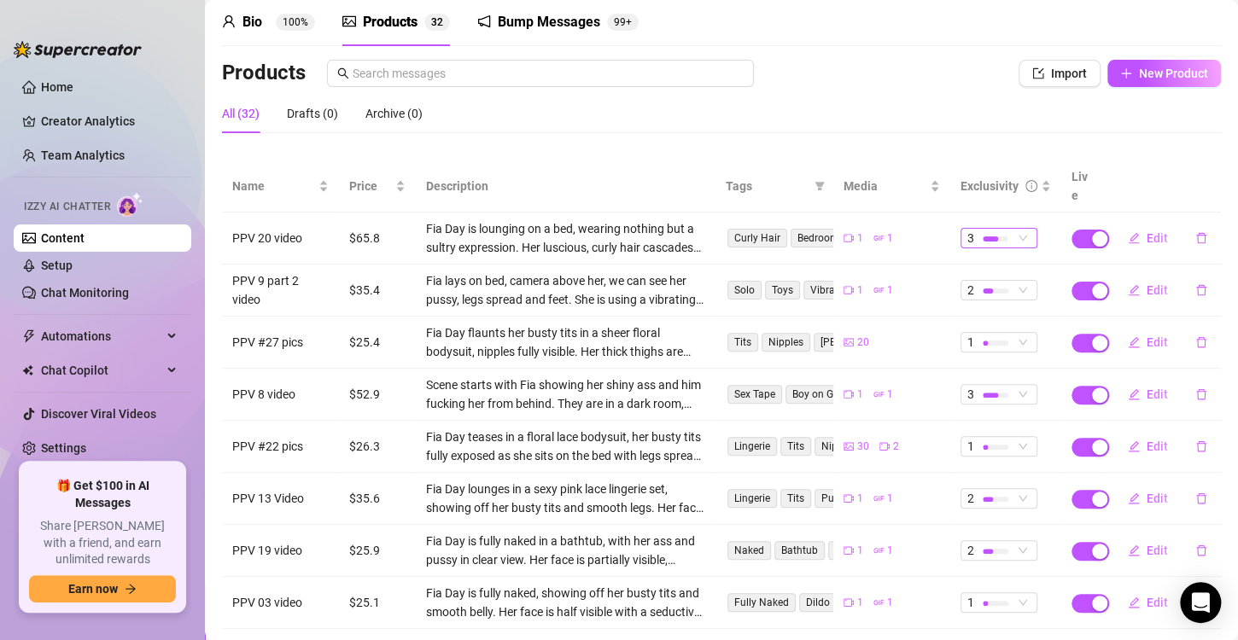
click at [983, 237] on div at bounding box center [990, 239] width 15 height 5
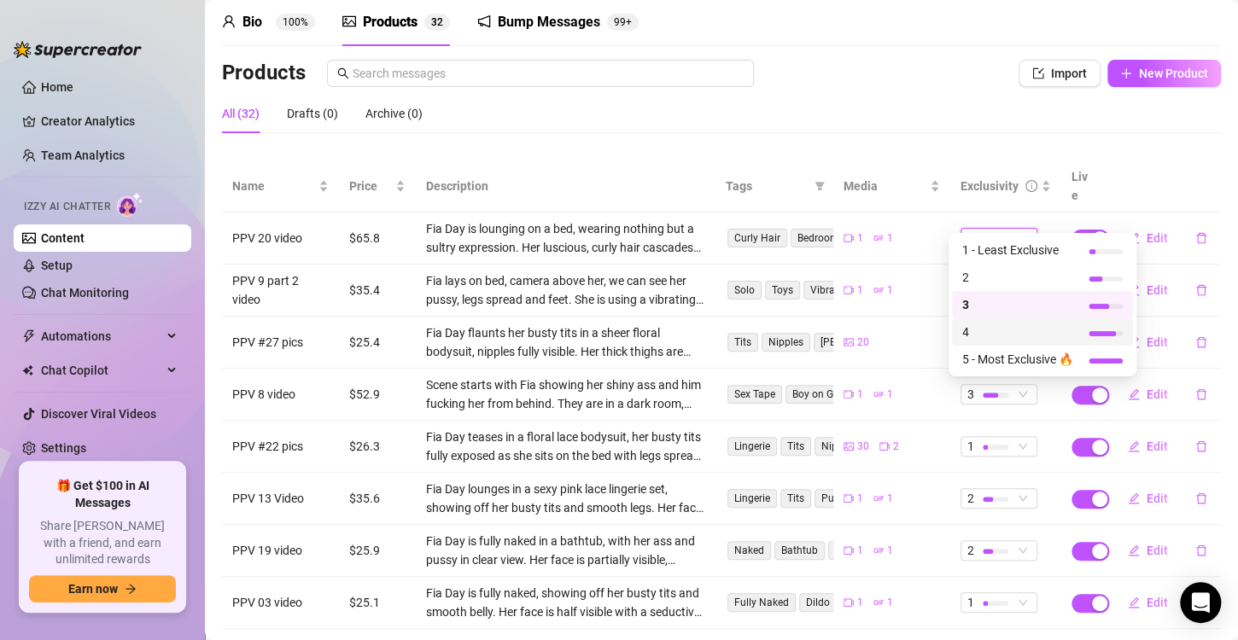
click at [1006, 337] on span "4" at bounding box center [1017, 332] width 111 height 19
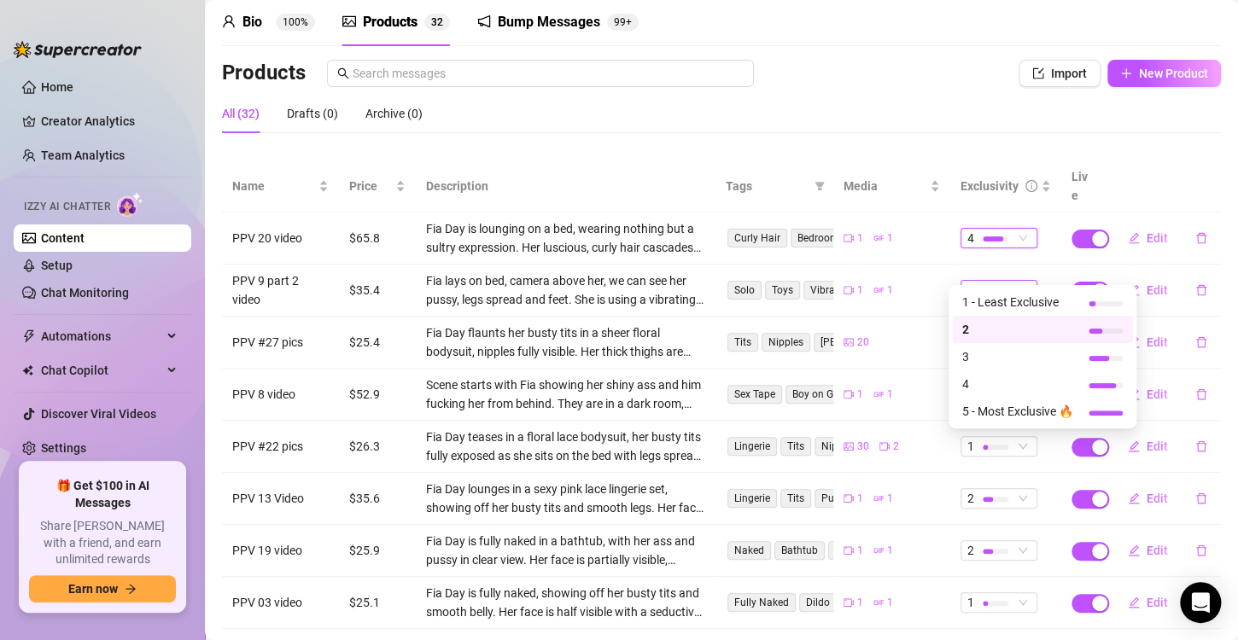
click at [983, 283] on div at bounding box center [996, 291] width 26 height 16
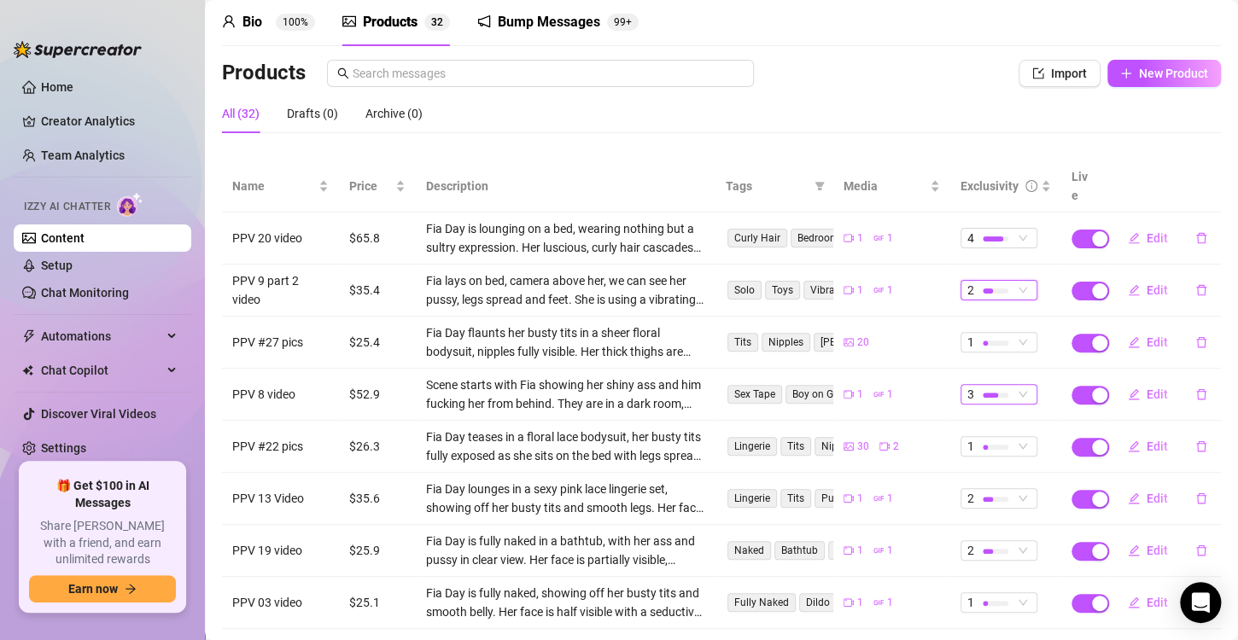
click at [967, 385] on div "3" at bounding box center [989, 394] width 45 height 19
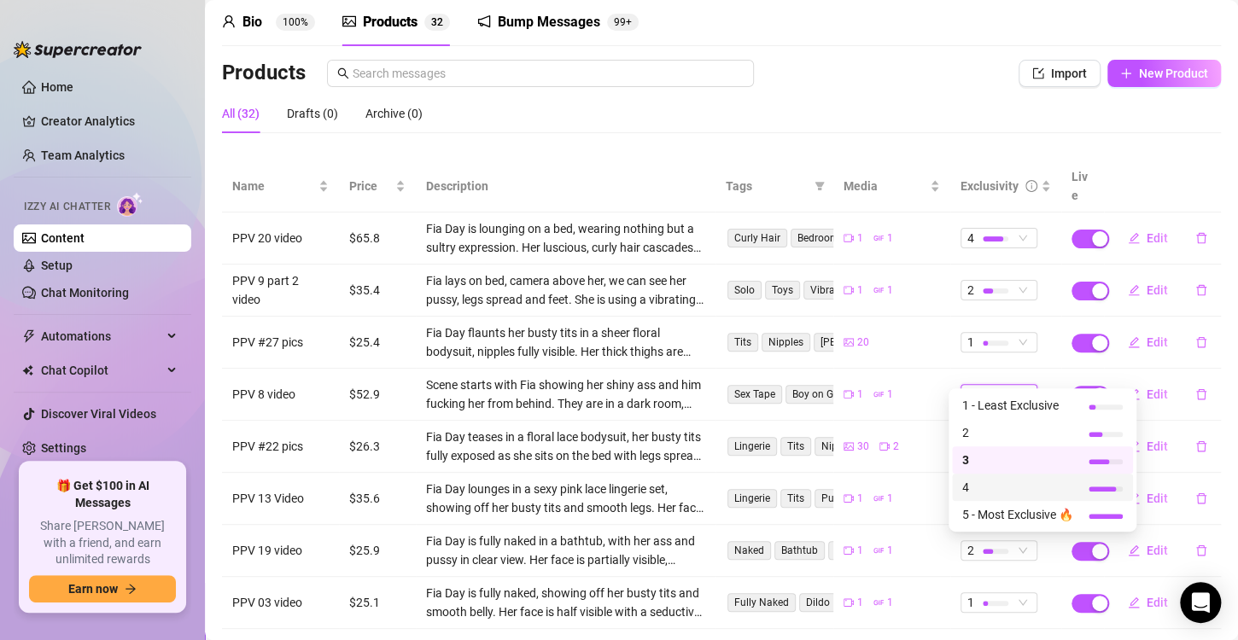
click at [987, 485] on span "4" at bounding box center [1017, 487] width 111 height 19
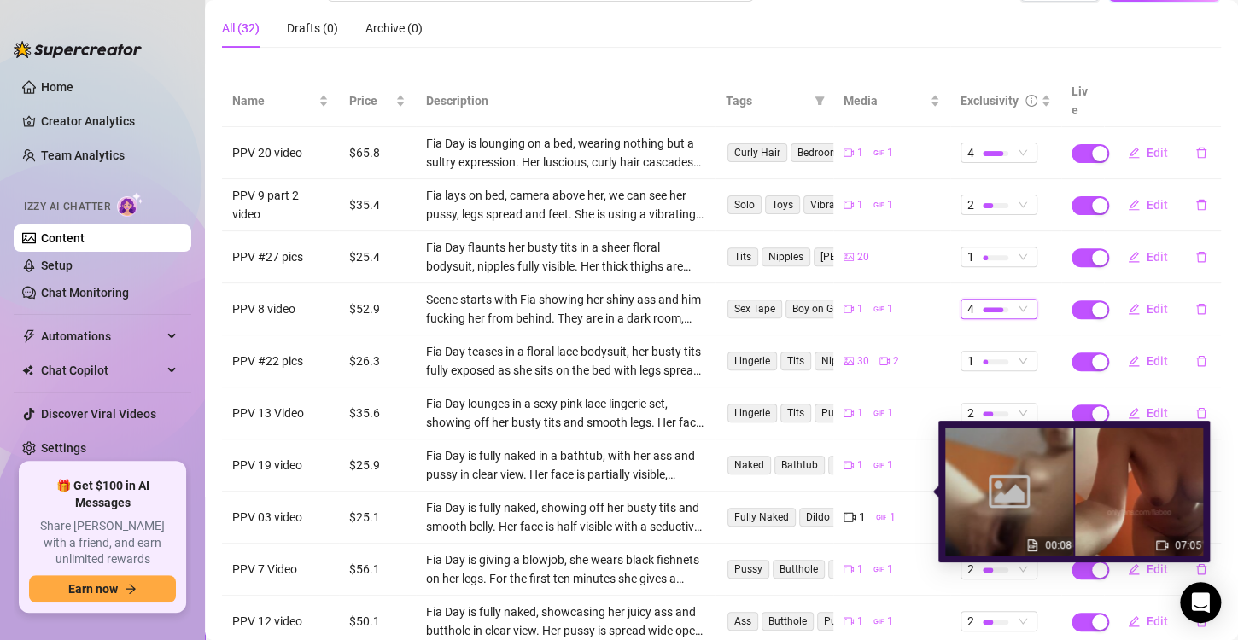
scroll to position [239, 0]
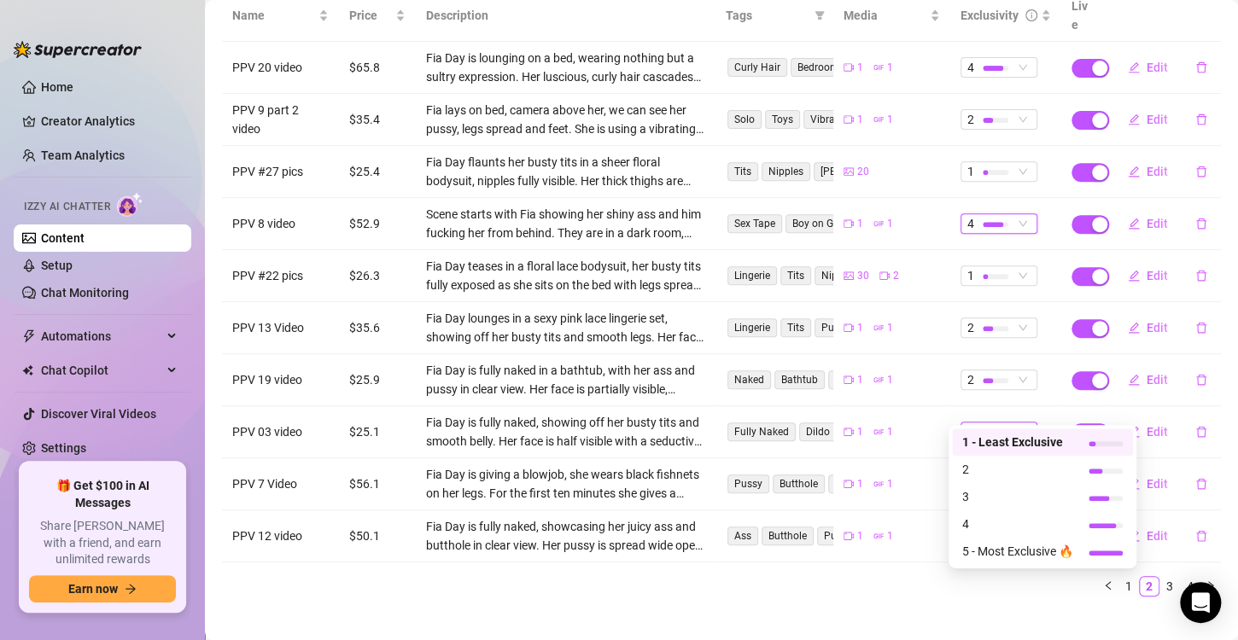
click at [983, 430] on div at bounding box center [985, 432] width 5 height 5
click at [984, 471] on span "2" at bounding box center [1017, 469] width 111 height 19
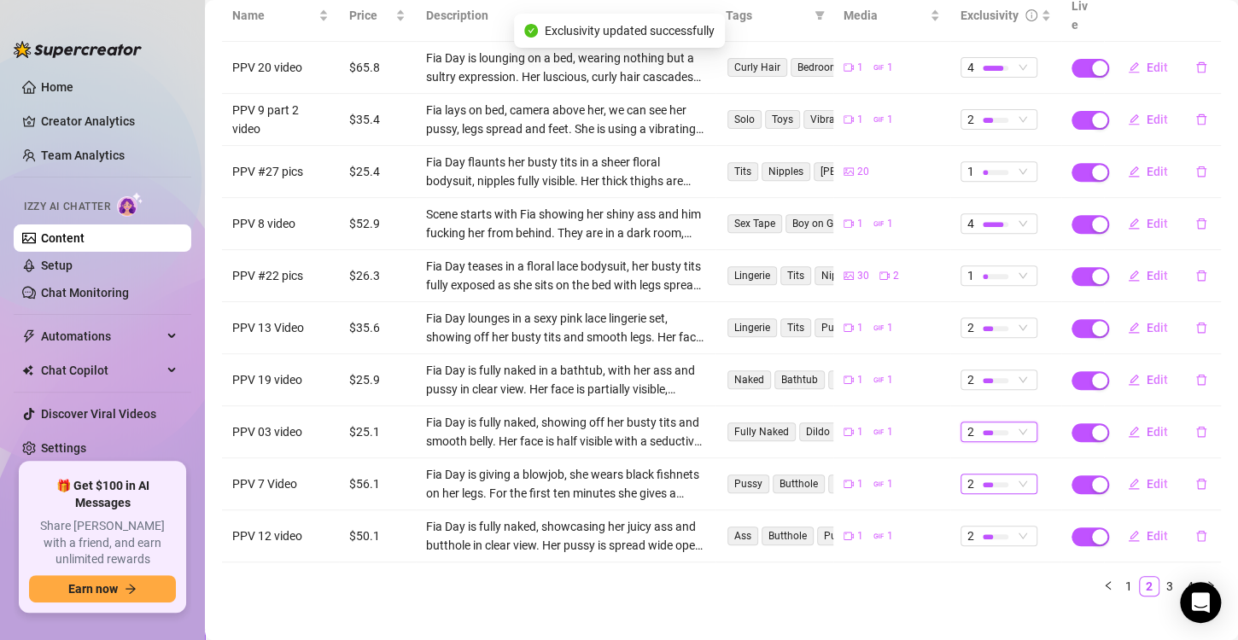
click at [967, 475] on div "2" at bounding box center [989, 484] width 45 height 19
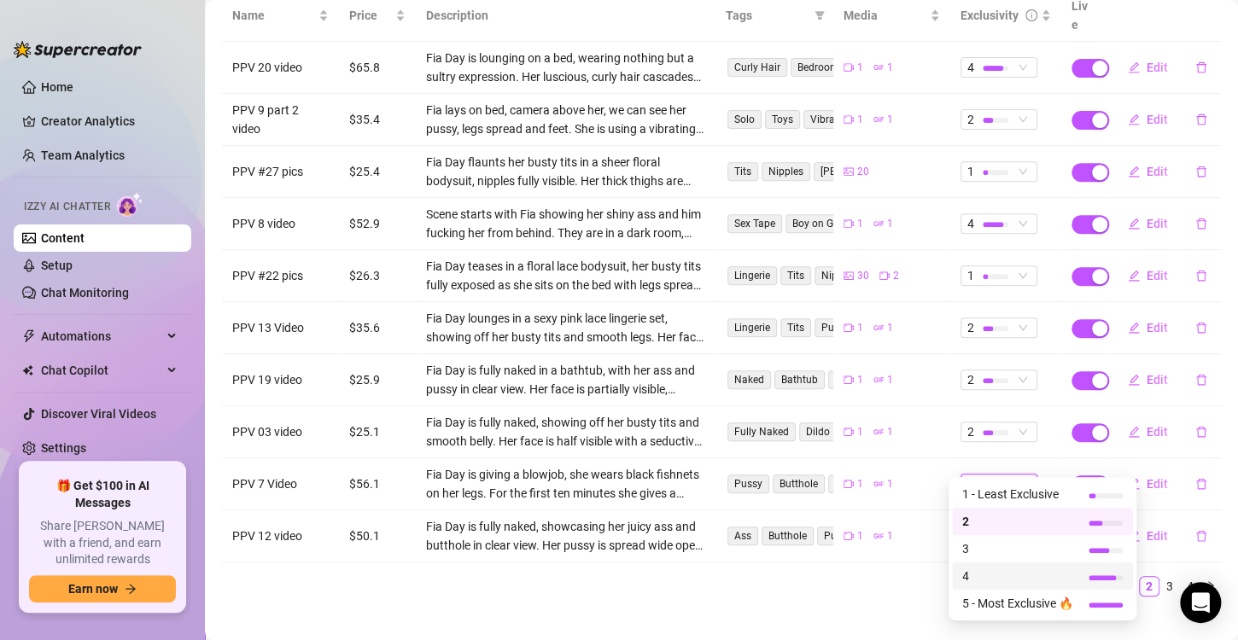
click at [979, 573] on span "4" at bounding box center [1017, 576] width 111 height 19
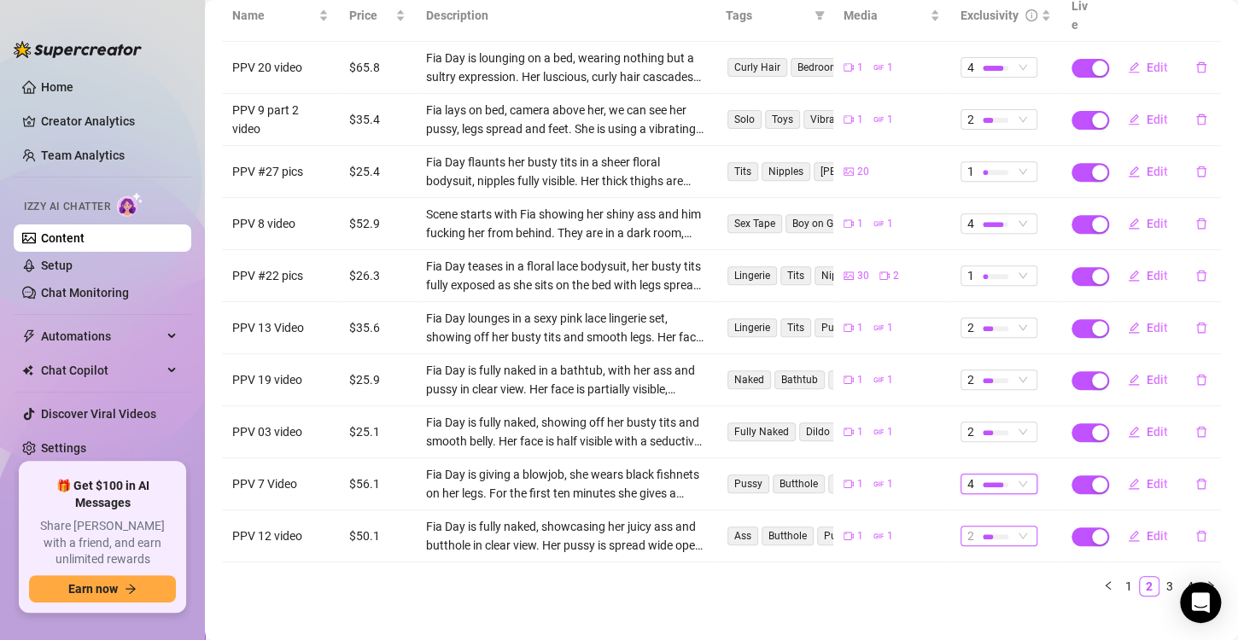
click at [990, 535] on div at bounding box center [996, 537] width 26 height 5
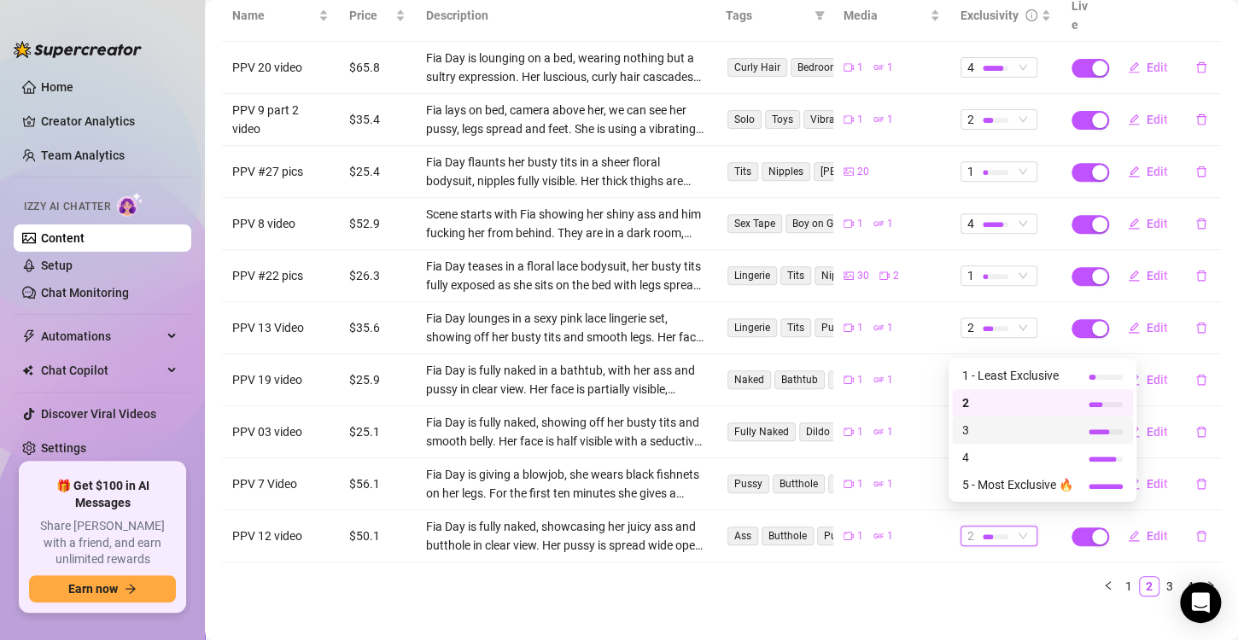
click at [1016, 433] on span "3" at bounding box center [1017, 430] width 111 height 19
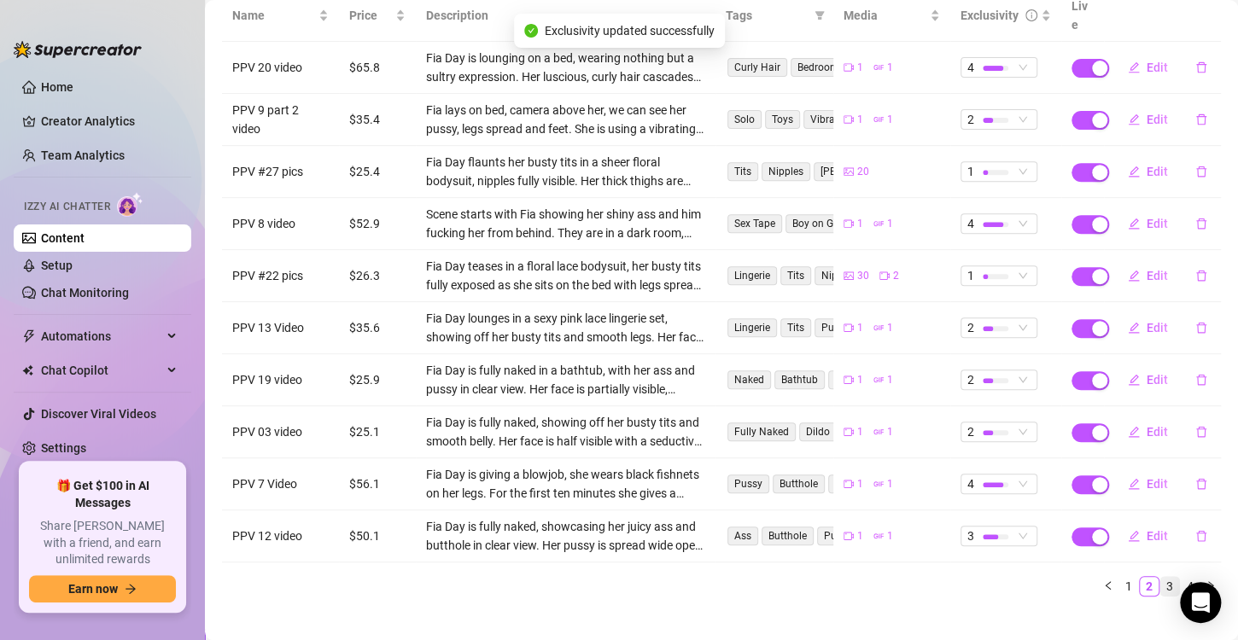
click at [1160, 577] on link "3" at bounding box center [1169, 586] width 19 height 19
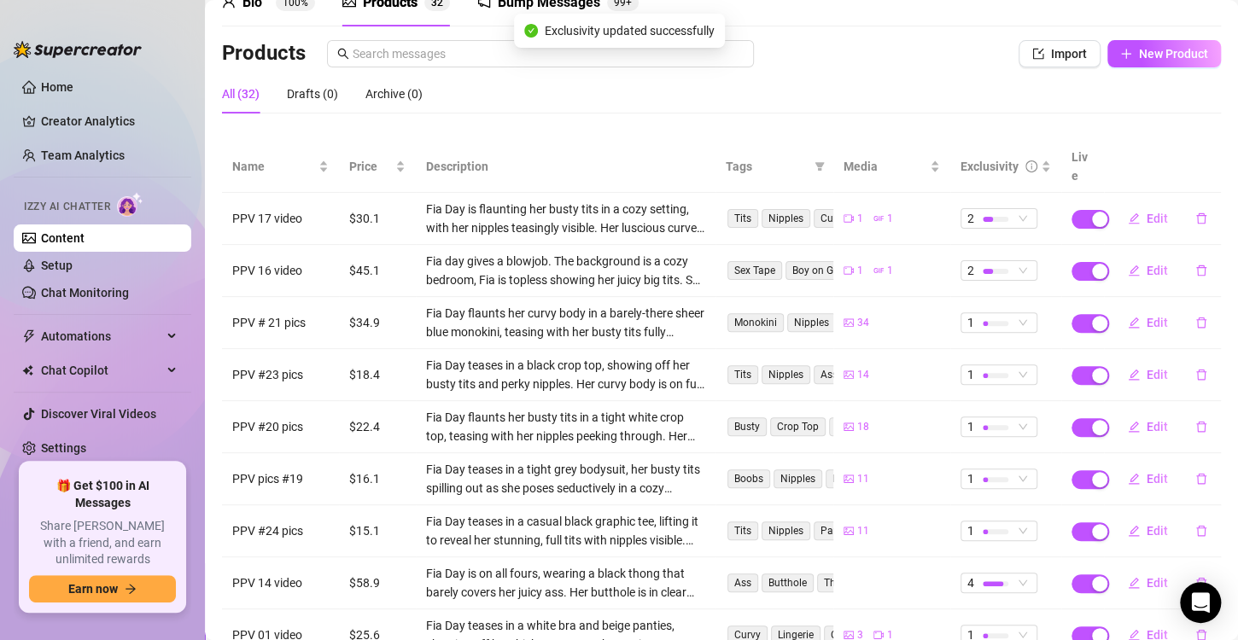
scroll to position [68, 0]
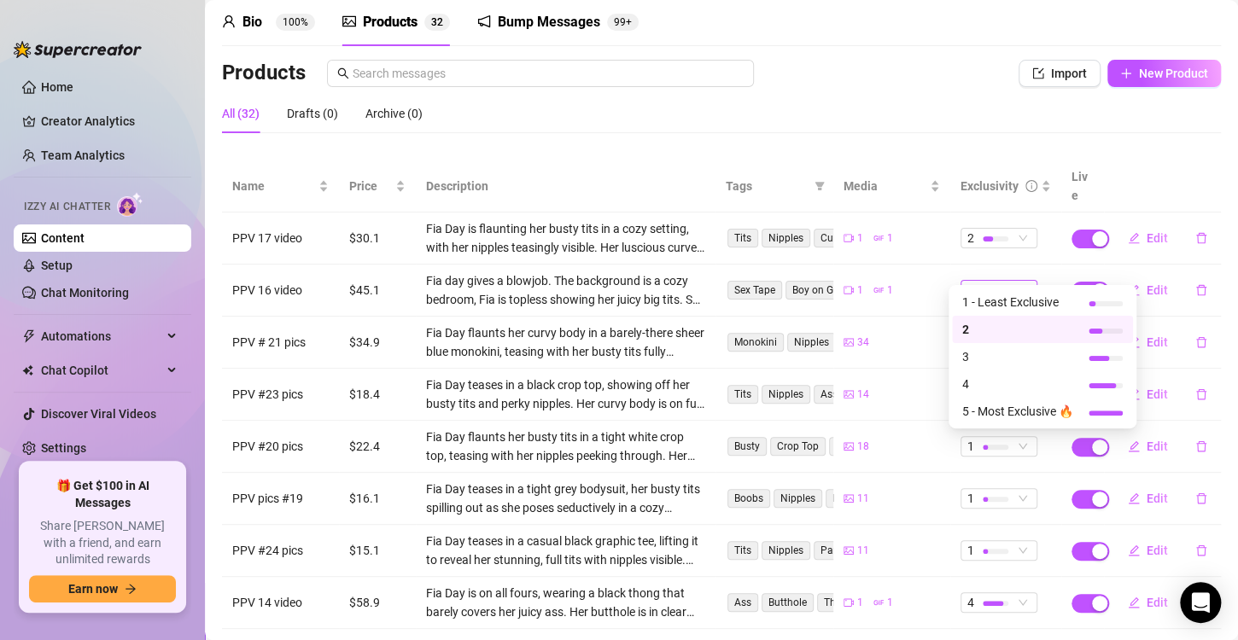
click at [983, 289] on div at bounding box center [996, 291] width 26 height 5
click at [981, 353] on span "3" at bounding box center [1017, 357] width 111 height 19
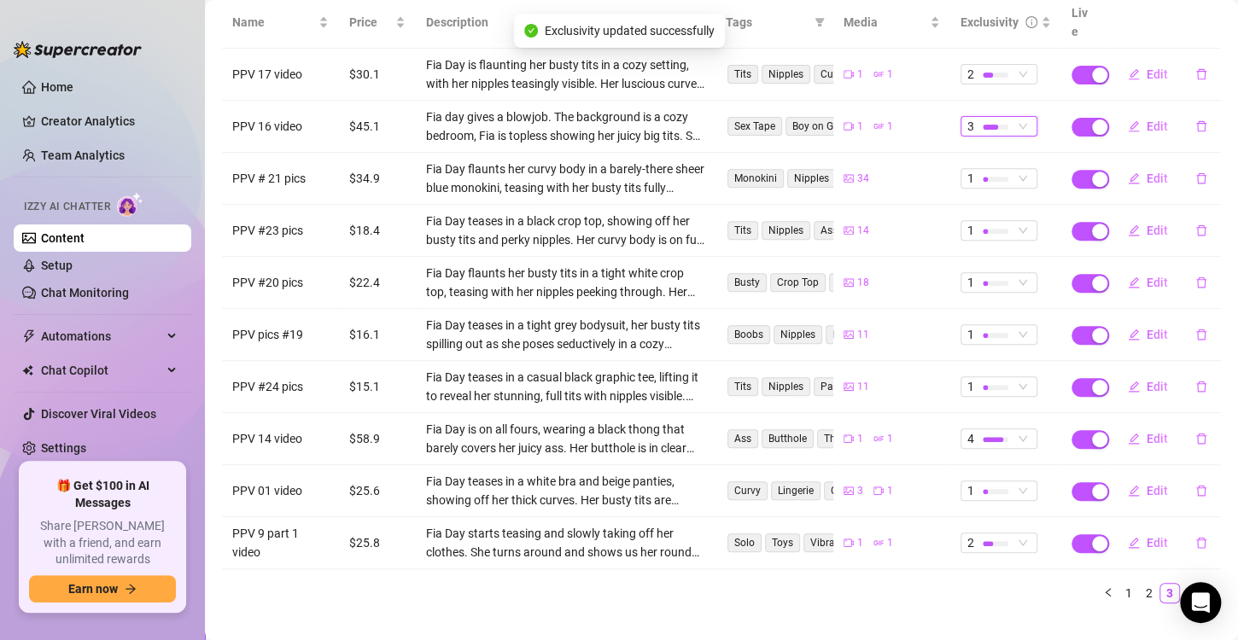
scroll to position [239, 0]
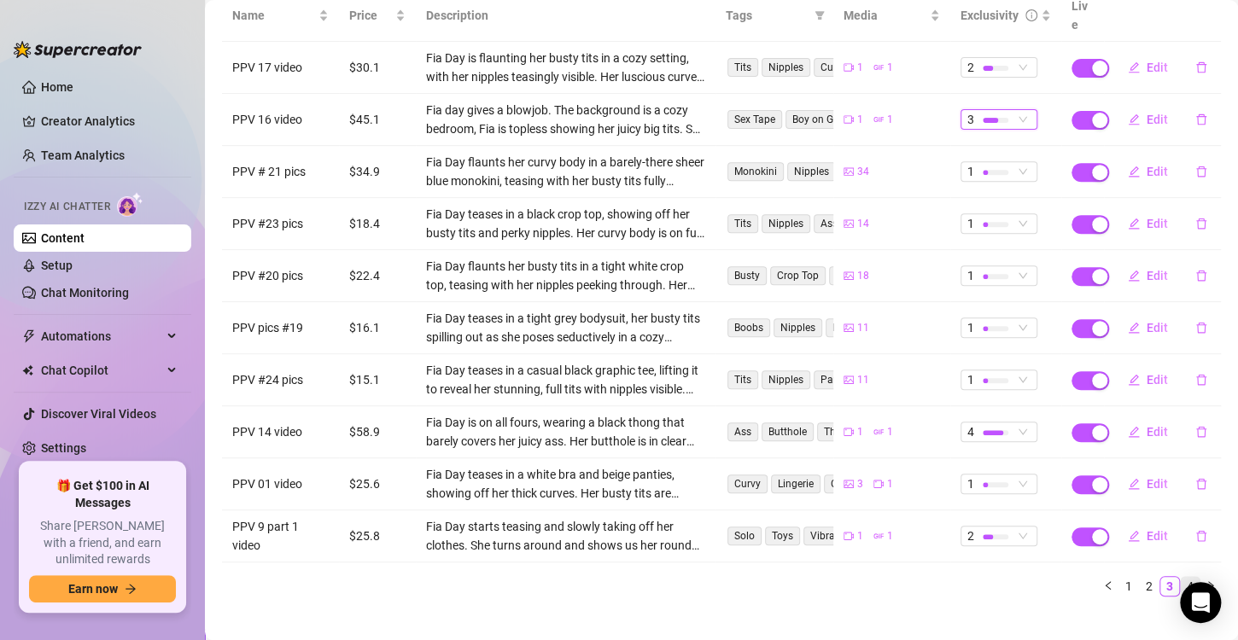
click at [1181, 577] on link "4" at bounding box center [1190, 586] width 19 height 19
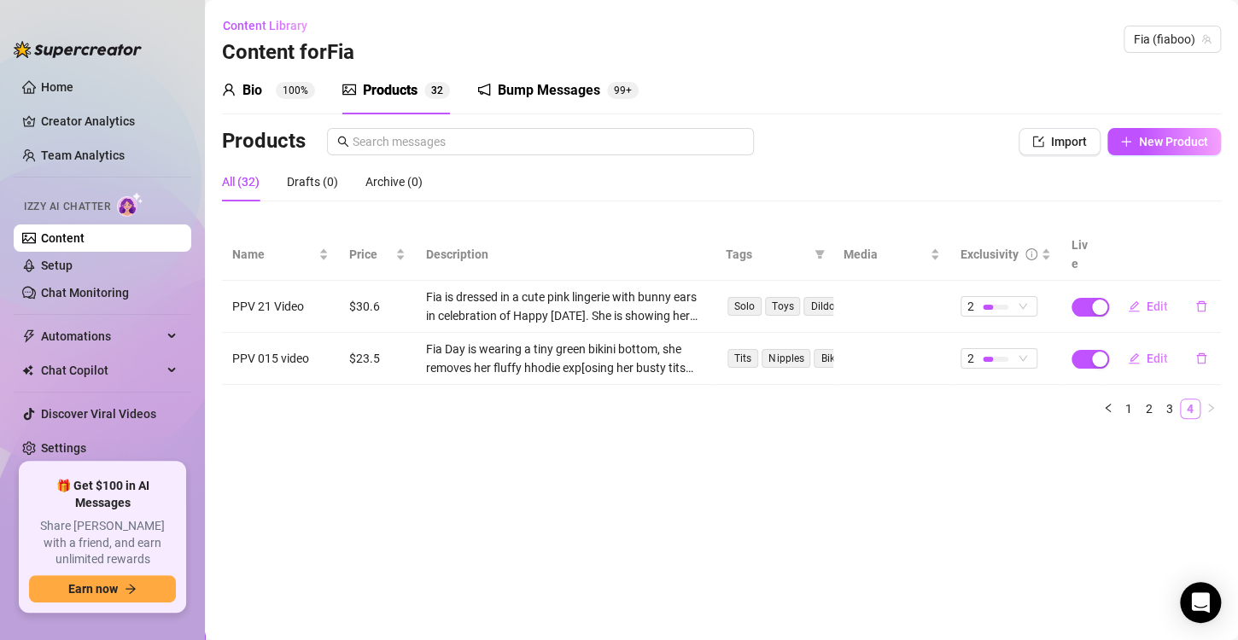
scroll to position [0, 0]
